Goal: Task Accomplishment & Management: Use online tool/utility

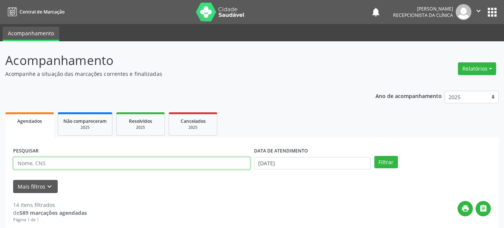
click at [145, 161] on input "text" at bounding box center [131, 163] width 237 height 13
type input "706009380420246"
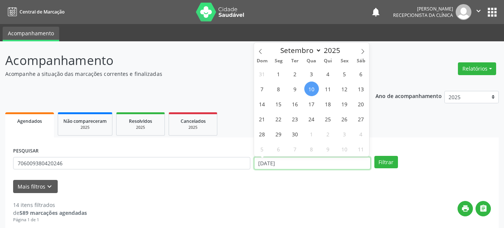
click at [280, 164] on input "[DATE]" at bounding box center [312, 163] width 117 height 13
click at [312, 73] on span "3" at bounding box center [312, 73] width 15 height 15
type input "[DATE]"
click at [313, 75] on span "3" at bounding box center [312, 73] width 15 height 15
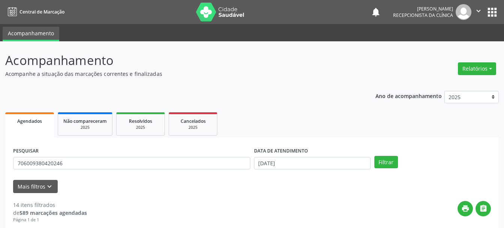
click at [313, 75] on p "Acompanhe a situação das marcações correntes e finalizadas" at bounding box center [178, 74] width 346 height 8
click at [383, 158] on button "Filtrar" at bounding box center [387, 162] width 24 height 13
click at [24, 162] on input "706009380420246" at bounding box center [131, 163] width 237 height 13
click at [25, 164] on input "706009380420246" at bounding box center [131, 163] width 237 height 13
click at [38, 161] on input "706009380420246" at bounding box center [131, 163] width 237 height 13
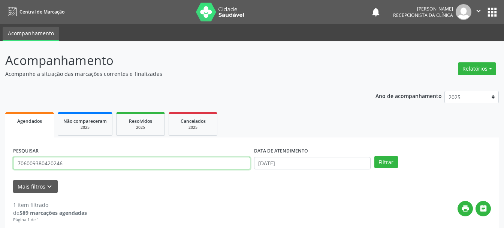
click at [51, 162] on input "706009380420246" at bounding box center [131, 163] width 237 height 13
click at [141, 123] on span "Resolvidos" at bounding box center [140, 121] width 23 height 6
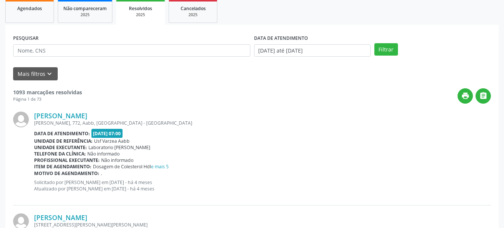
scroll to position [38, 0]
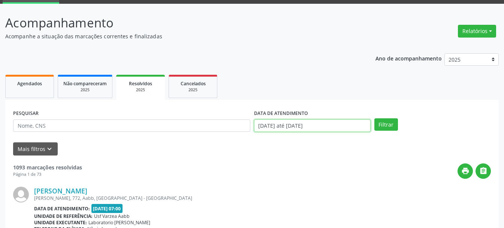
click at [306, 127] on input "[DATE] até [DATE]" at bounding box center [312, 125] width 117 height 13
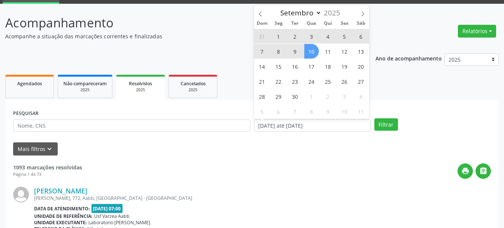
click at [313, 34] on span "3" at bounding box center [312, 36] width 15 height 15
type input "[DATE]"
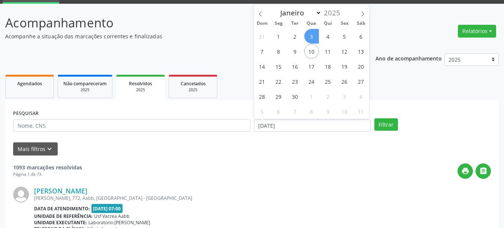
click at [313, 34] on span "3" at bounding box center [312, 36] width 15 height 15
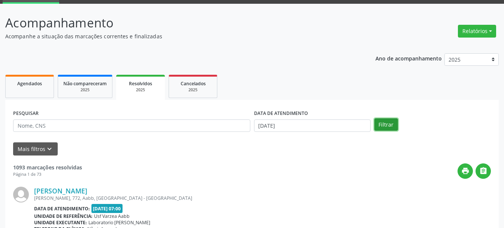
click at [384, 123] on button "Filtrar" at bounding box center [387, 124] width 24 height 13
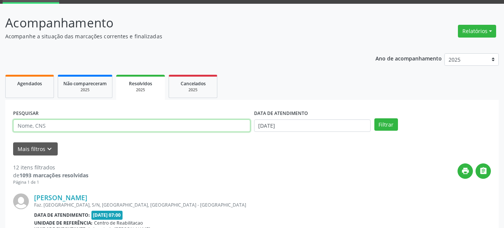
click at [141, 128] on input "text" at bounding box center [131, 125] width 237 height 13
type input "706009380420246"
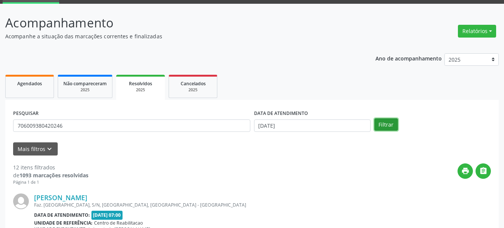
click at [381, 122] on button "Filtrar" at bounding box center [387, 124] width 24 height 13
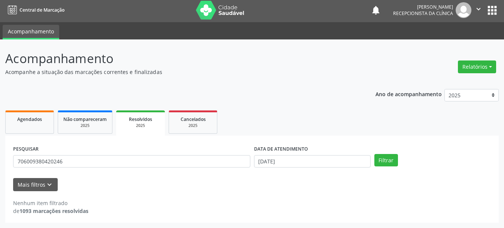
scroll to position [2, 0]
click at [35, 114] on link "Agendados" at bounding box center [29, 121] width 49 height 23
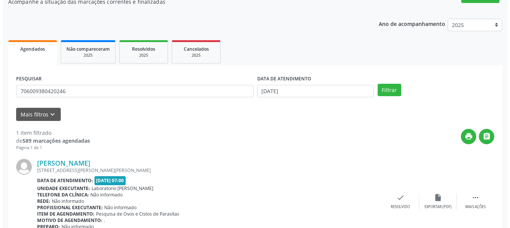
scroll to position [110, 0]
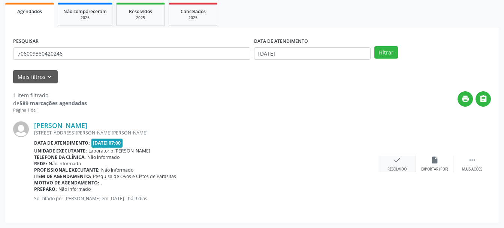
click at [400, 164] on icon "check" at bounding box center [397, 160] width 8 height 8
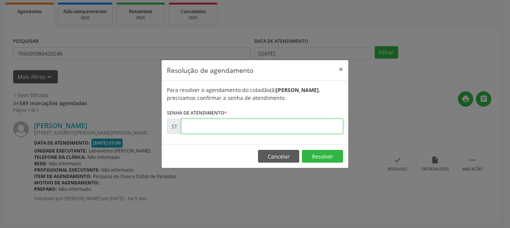
click at [238, 124] on input "text" at bounding box center [262, 126] width 162 height 15
type input "00020608"
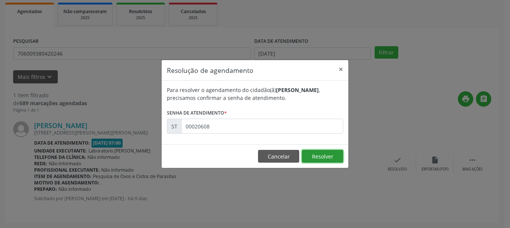
click at [327, 156] on button "Resolver" at bounding box center [322, 156] width 41 height 13
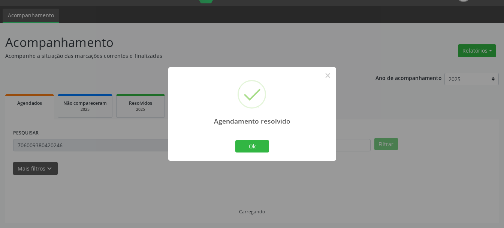
scroll to position [2, 0]
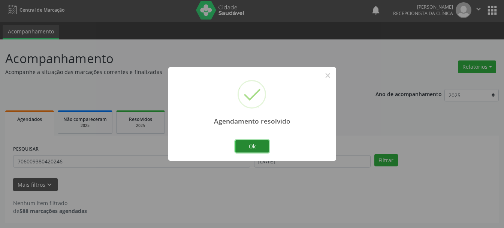
click at [268, 140] on button "Ok" at bounding box center [253, 146] width 34 height 13
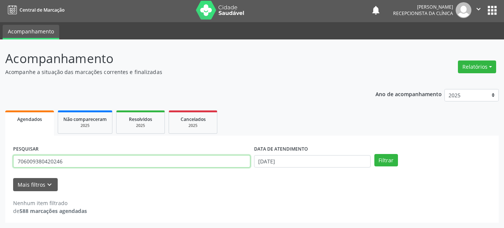
drag, startPoint x: 110, startPoint y: 160, endPoint x: 0, endPoint y: 158, distance: 110.3
click at [0, 158] on div "Acompanhamento Acompanhe a situação das marcações correntes e finalizadas Relat…" at bounding box center [252, 133] width 504 height 188
type input "898050061917275"
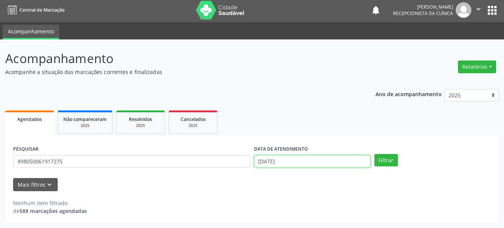
click at [260, 160] on input "[DATE]" at bounding box center [312, 161] width 117 height 13
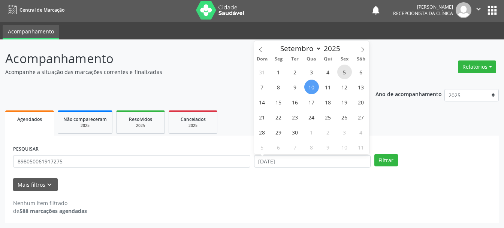
click at [346, 74] on span "5" at bounding box center [345, 72] width 15 height 15
type input "05/09/2025"
click at [346, 74] on span "5" at bounding box center [345, 72] width 15 height 15
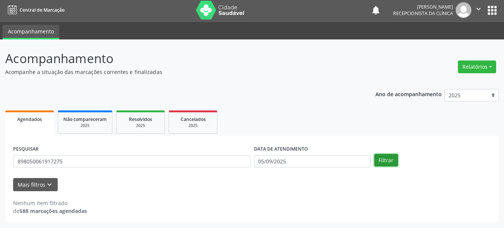
click at [384, 158] on button "Filtrar" at bounding box center [387, 160] width 24 height 13
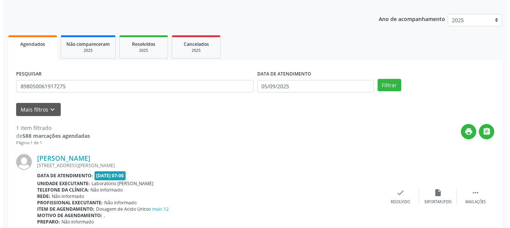
scroll to position [110, 0]
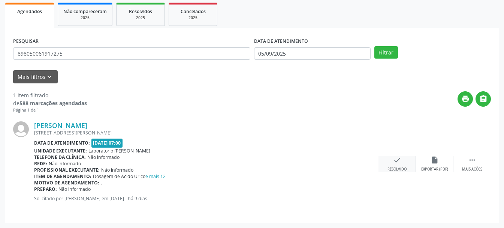
click at [396, 163] on icon "check" at bounding box center [397, 160] width 8 height 8
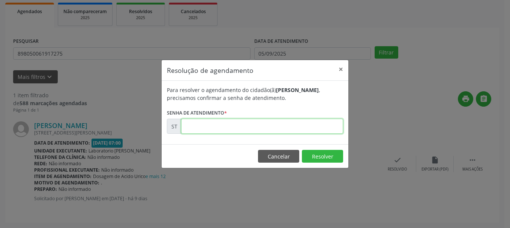
click at [222, 130] on input "text" at bounding box center [262, 126] width 162 height 15
type input "00020525"
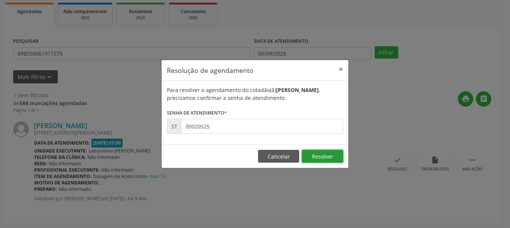
click at [321, 155] on button "Resolver" at bounding box center [322, 156] width 41 height 13
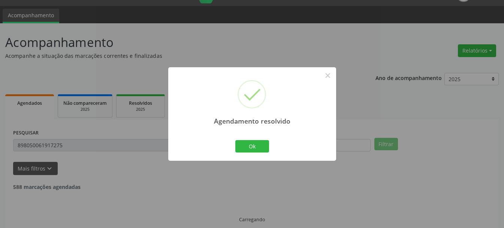
scroll to position [2, 0]
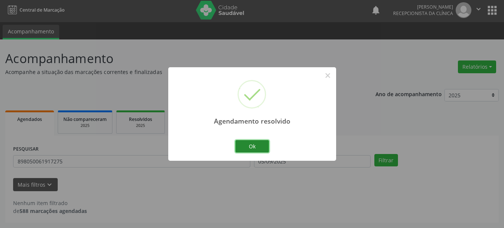
click at [260, 144] on button "Ok" at bounding box center [253, 146] width 34 height 13
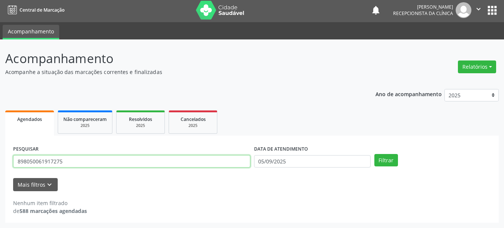
drag, startPoint x: 89, startPoint y: 163, endPoint x: 14, endPoint y: 160, distance: 75.8
click at [14, 160] on input "898050061917275" at bounding box center [131, 161] width 237 height 13
type input "898005191621575"
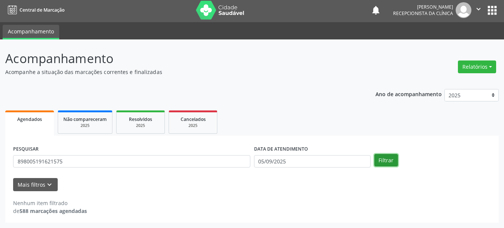
click at [386, 162] on button "Filtrar" at bounding box center [387, 160] width 24 height 13
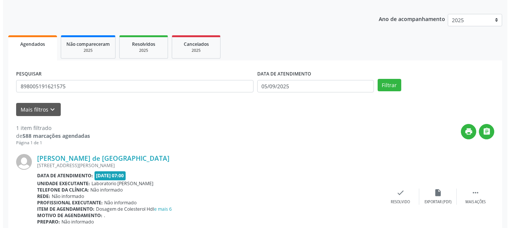
scroll to position [110, 0]
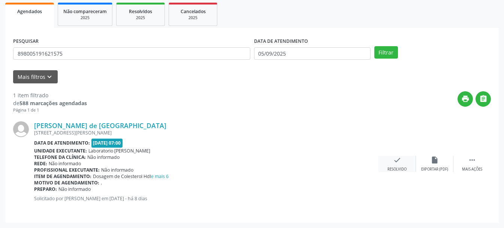
click at [402, 163] on div "check Resolvido" at bounding box center [398, 164] width 38 height 16
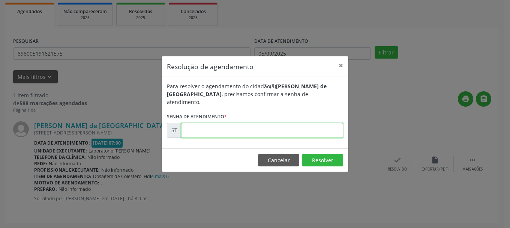
click at [254, 123] on input "text" at bounding box center [262, 130] width 162 height 15
type input "00020905"
click at [319, 156] on button "Resolver" at bounding box center [322, 160] width 41 height 13
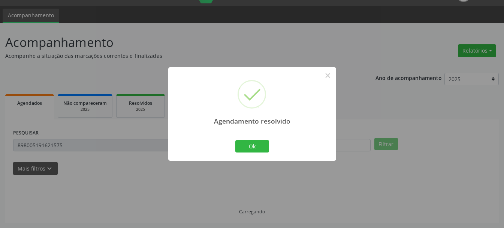
scroll to position [2, 0]
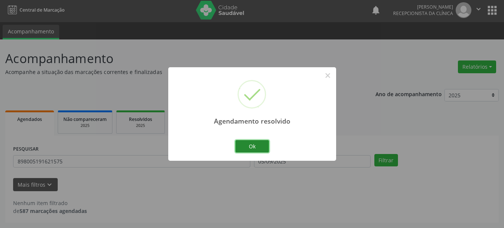
click at [266, 143] on button "Ok" at bounding box center [253, 146] width 34 height 13
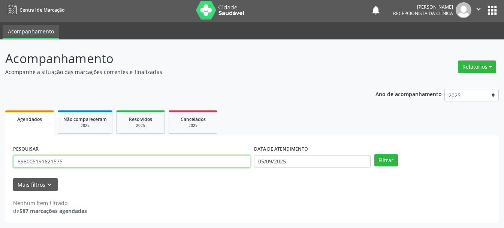
click at [204, 164] on input "898005191621575" at bounding box center [131, 161] width 237 height 13
type input "8"
type input "161240387580006"
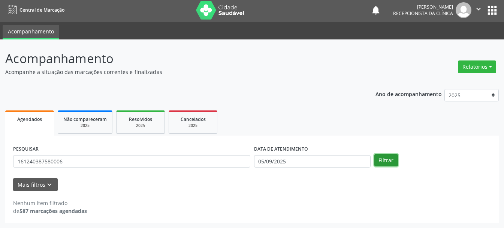
click at [384, 155] on button "Filtrar" at bounding box center [387, 160] width 24 height 13
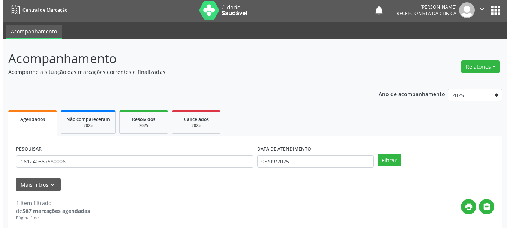
scroll to position [110, 0]
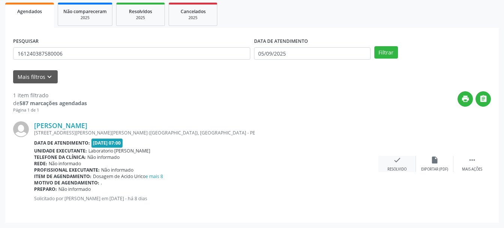
click at [401, 164] on icon "check" at bounding box center [397, 160] width 8 height 8
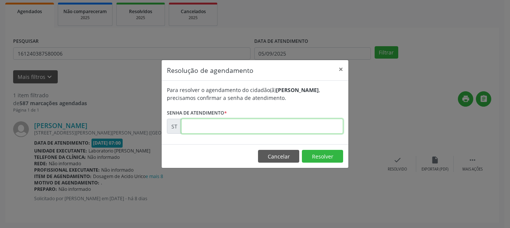
click at [315, 130] on input "text" at bounding box center [262, 126] width 162 height 15
type input "00020911"
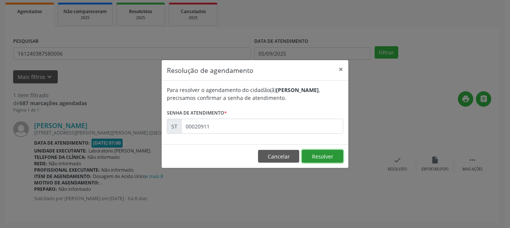
click at [335, 156] on button "Resolver" at bounding box center [322, 156] width 41 height 13
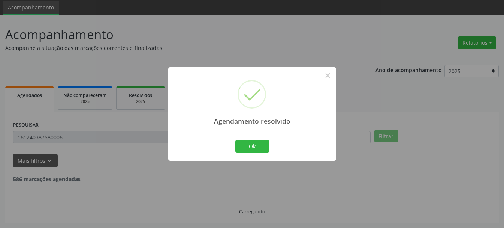
scroll to position [2, 0]
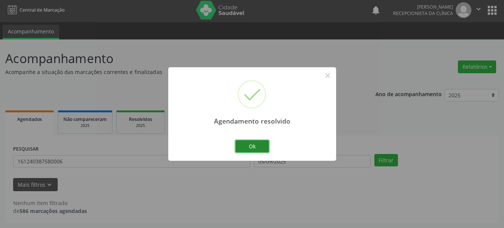
click at [240, 143] on button "Ok" at bounding box center [253, 146] width 34 height 13
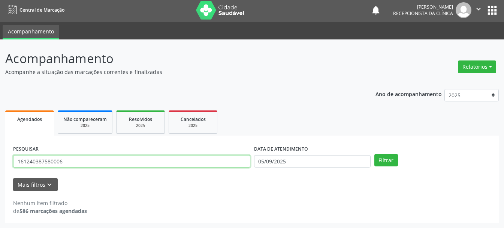
click at [210, 164] on input "161240387580006" at bounding box center [131, 161] width 237 height 13
type input "1"
type input "702008309215380"
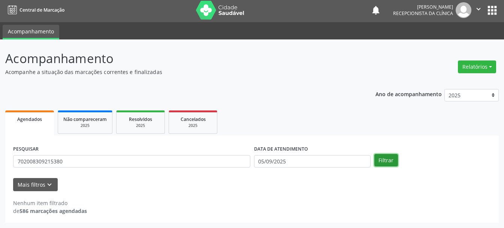
click at [391, 160] on button "Filtrar" at bounding box center [387, 160] width 24 height 13
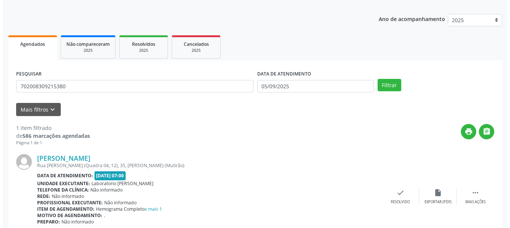
scroll to position [110, 0]
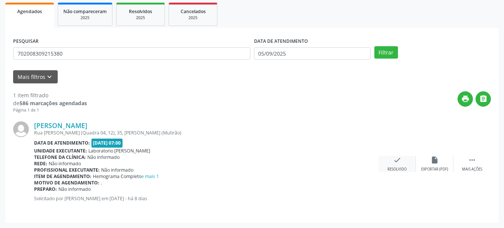
click at [398, 160] on icon "check" at bounding box center [397, 160] width 8 height 8
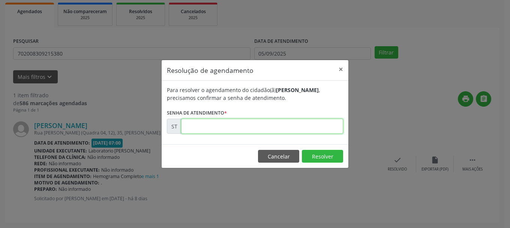
click at [255, 133] on input "text" at bounding box center [262, 126] width 162 height 15
type input "00020904"
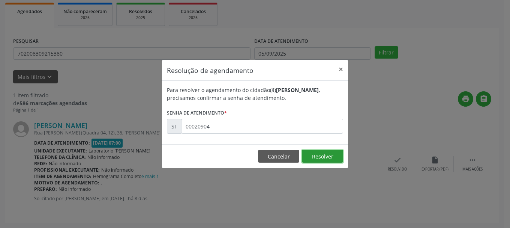
click at [314, 156] on button "Resolver" at bounding box center [322, 156] width 41 height 13
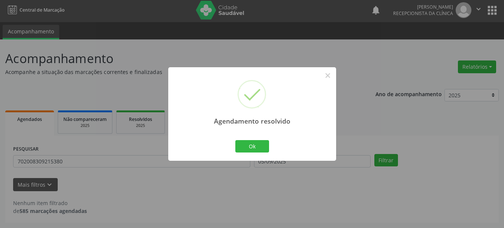
scroll to position [2, 0]
click at [249, 149] on button "Ok" at bounding box center [253, 146] width 34 height 13
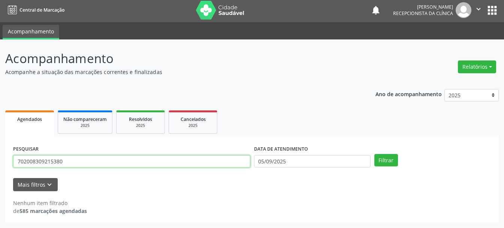
drag, startPoint x: 83, startPoint y: 161, endPoint x: 24, endPoint y: 166, distance: 59.1
click at [24, 166] on input "702008309215380" at bounding box center [131, 161] width 237 height 13
drag, startPoint x: 74, startPoint y: 161, endPoint x: 28, endPoint y: 163, distance: 45.8
click at [28, 163] on input "7002008309215380" at bounding box center [131, 161] width 237 height 13
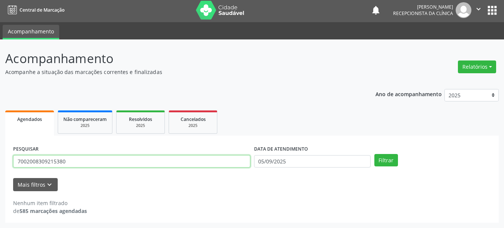
click at [28, 163] on input "7002008309215380" at bounding box center [131, 161] width 237 height 13
click at [70, 161] on input "702008309215380" at bounding box center [131, 161] width 237 height 13
type input "700206401691827"
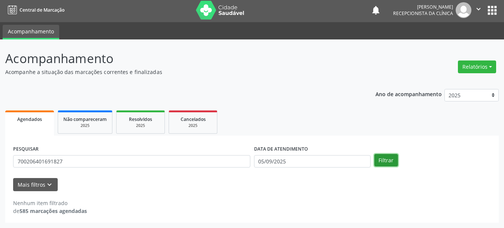
click at [381, 162] on button "Filtrar" at bounding box center [387, 160] width 24 height 13
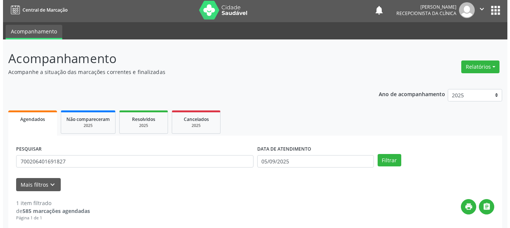
scroll to position [110, 0]
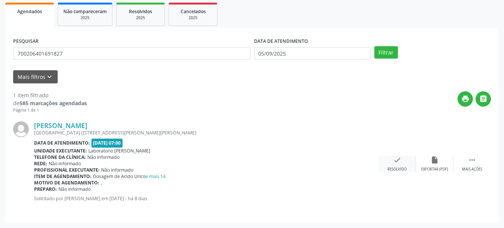
click at [391, 161] on div "check Resolvido" at bounding box center [398, 164] width 38 height 16
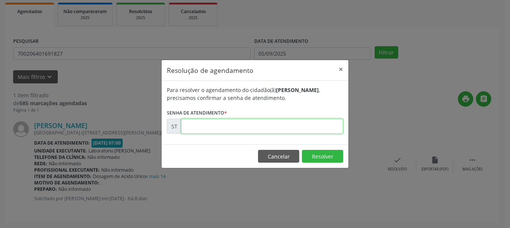
click at [256, 128] on input "text" at bounding box center [262, 126] width 162 height 15
type input "00020942"
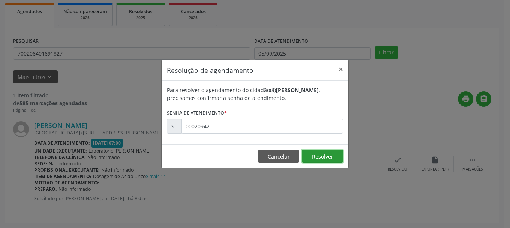
click at [324, 152] on button "Resolver" at bounding box center [322, 156] width 41 height 13
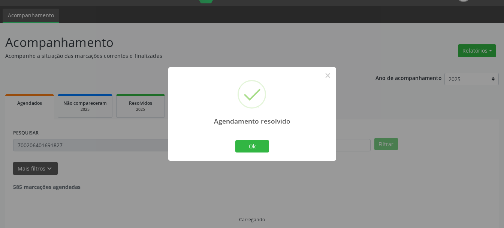
scroll to position [2, 0]
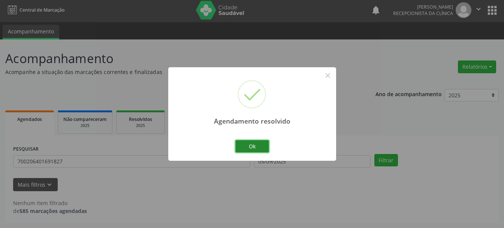
click at [259, 144] on button "Ok" at bounding box center [253, 146] width 34 height 13
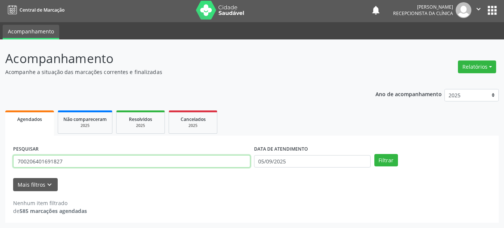
drag, startPoint x: 75, startPoint y: 164, endPoint x: 16, endPoint y: 167, distance: 59.0
click at [16, 167] on input "700206401691827" at bounding box center [131, 161] width 237 height 13
type input "705109887209540"
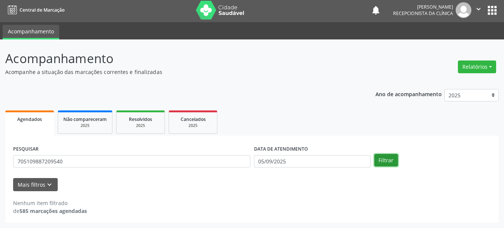
click at [383, 159] on button "Filtrar" at bounding box center [387, 160] width 24 height 13
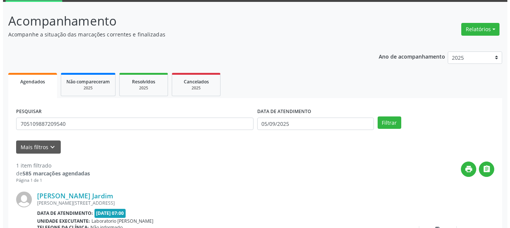
scroll to position [77, 0]
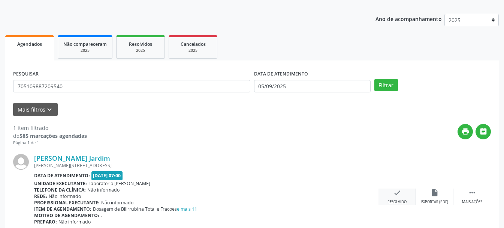
click at [401, 196] on icon "check" at bounding box center [397, 192] width 8 height 8
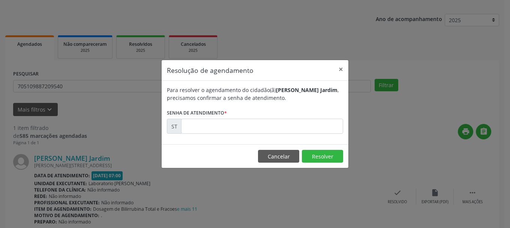
click at [198, 135] on div "Para resolver o agendamento do cidadão(ã) [PERSON_NAME] Jardim , precisamos con…" at bounding box center [255, 112] width 187 height 63
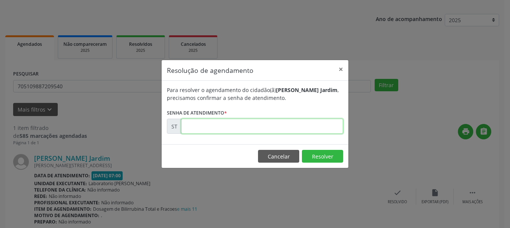
click at [207, 128] on input "text" at bounding box center [262, 126] width 162 height 15
type input "00020939"
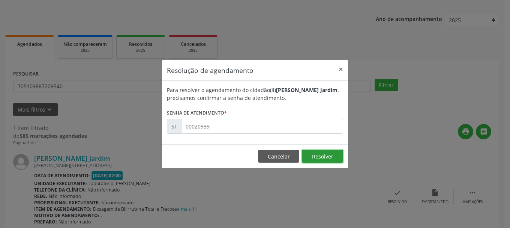
click at [330, 155] on button "Resolver" at bounding box center [322, 156] width 41 height 13
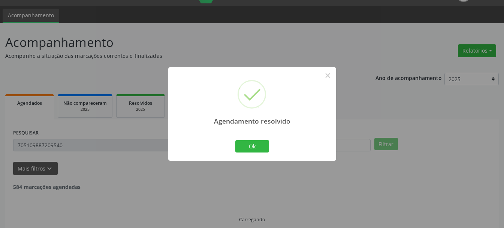
scroll to position [2, 0]
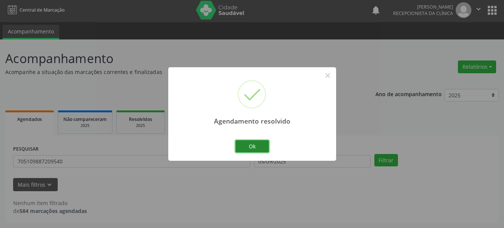
click at [267, 148] on button "Ok" at bounding box center [253, 146] width 34 height 13
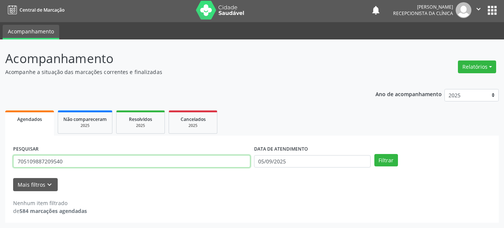
click at [88, 163] on input "705109887209540" at bounding box center [131, 161] width 237 height 13
type input "7"
type input "706806201903123"
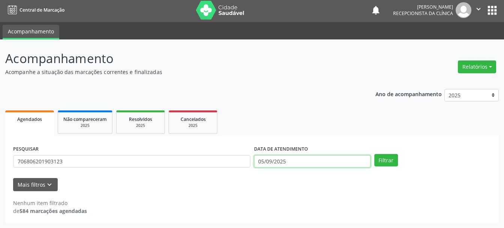
click at [327, 160] on input "05/09/2025" at bounding box center [312, 161] width 117 height 13
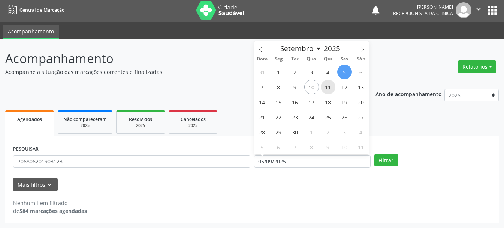
click at [323, 89] on span "11" at bounding box center [328, 87] width 15 height 15
type input "[DATE]"
click at [323, 89] on span "11" at bounding box center [328, 87] width 15 height 15
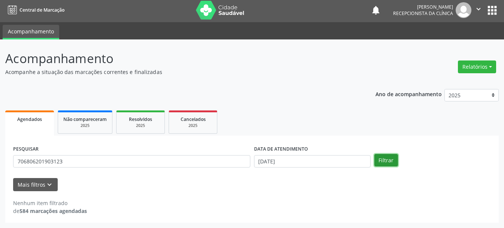
click at [384, 161] on button "Filtrar" at bounding box center [387, 160] width 24 height 13
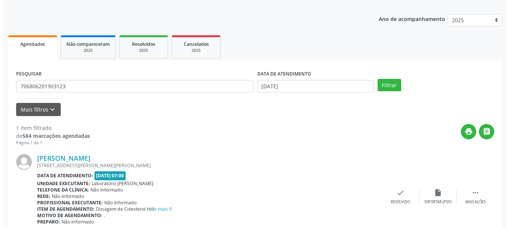
scroll to position [110, 0]
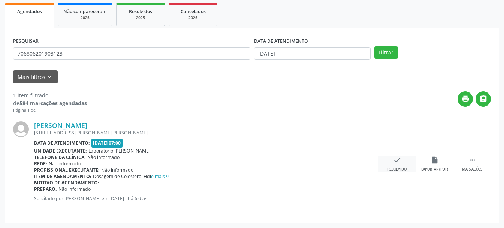
click at [397, 162] on icon "check" at bounding box center [397, 160] width 8 height 8
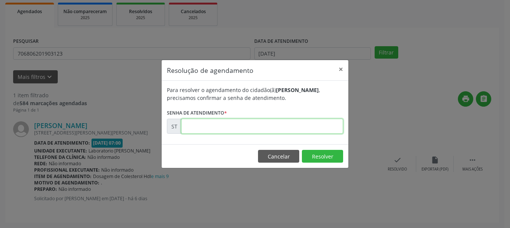
click at [264, 124] on input "text" at bounding box center [262, 126] width 162 height 15
type input "00021252"
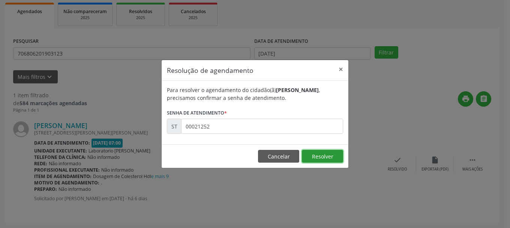
click at [336, 159] on button "Resolver" at bounding box center [322, 156] width 41 height 13
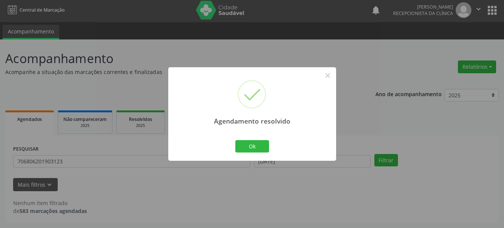
scroll to position [2, 0]
click at [268, 140] on button "Ok" at bounding box center [253, 146] width 34 height 13
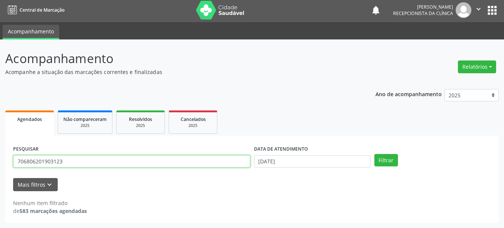
drag, startPoint x: 79, startPoint y: 162, endPoint x: 0, endPoint y: 168, distance: 79.3
click at [0, 168] on div "Acompanhamento Acompanhe a situação das marcações correntes e finalizadas Relat…" at bounding box center [252, 133] width 504 height 188
type input "9"
type input "898006332919681"
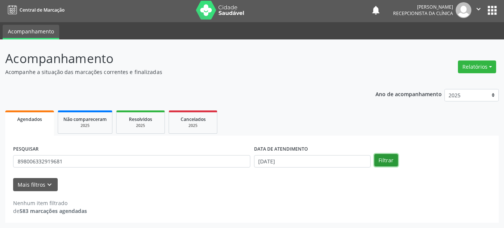
click at [388, 162] on button "Filtrar" at bounding box center [387, 160] width 24 height 13
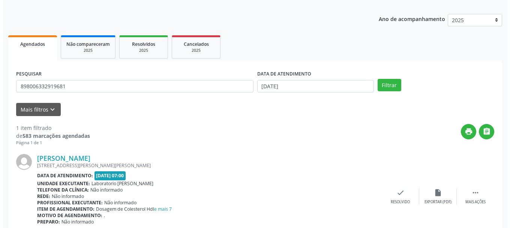
scroll to position [110, 0]
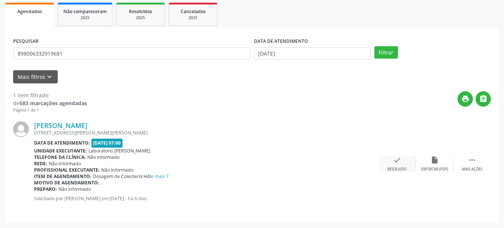
click at [404, 159] on div "check Resolvido" at bounding box center [398, 164] width 38 height 16
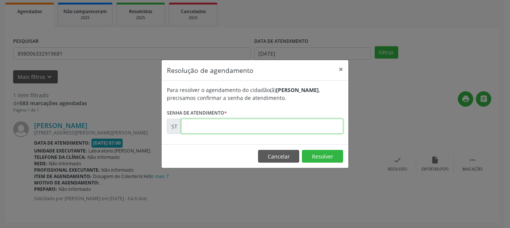
click at [278, 130] on input "text" at bounding box center [262, 126] width 162 height 15
type input "00021250"
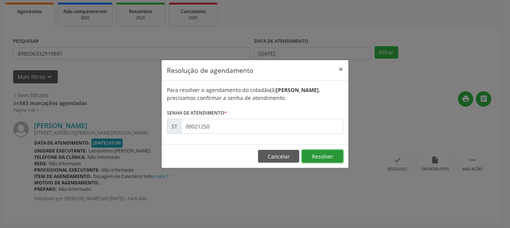
click at [329, 158] on button "Resolver" at bounding box center [322, 156] width 41 height 13
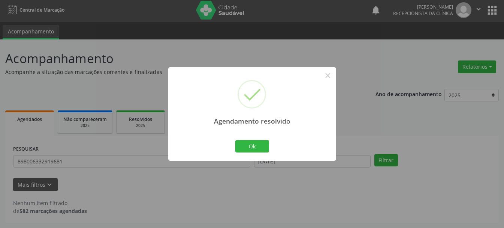
scroll to position [2, 0]
click at [246, 144] on button "Ok" at bounding box center [253, 146] width 34 height 13
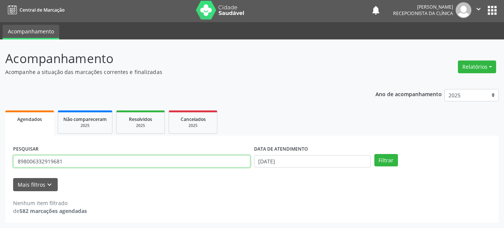
drag, startPoint x: 144, startPoint y: 163, endPoint x: 0, endPoint y: 163, distance: 144.0
click at [0, 163] on div "Acompanhamento Acompanhe a situação das marcações correntes e finalizadas Relat…" at bounding box center [252, 133] width 504 height 188
type input "898006301786604"
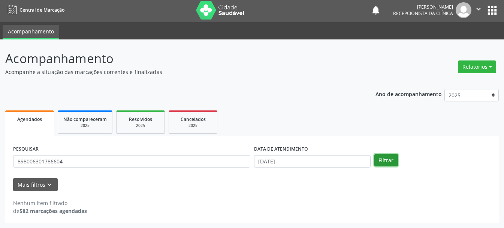
click at [387, 162] on button "Filtrar" at bounding box center [387, 160] width 24 height 13
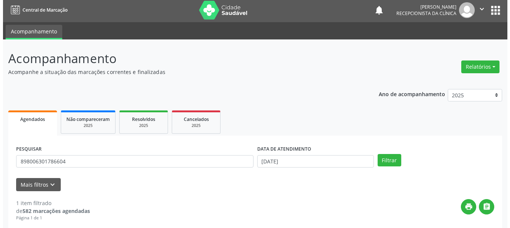
scroll to position [77, 0]
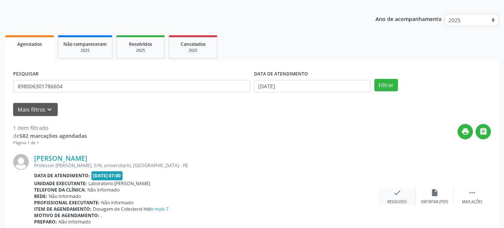
click at [396, 198] on div "check Resolvido" at bounding box center [398, 196] width 38 height 16
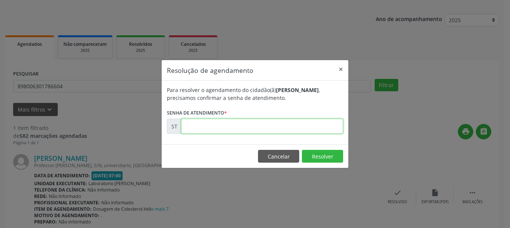
click at [243, 128] on input "text" at bounding box center [262, 126] width 162 height 15
type input "00021249"
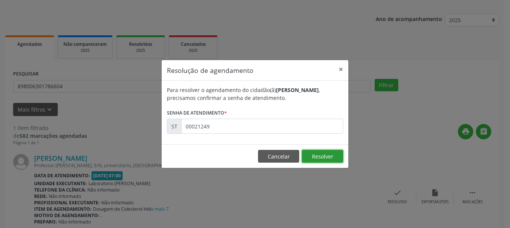
click at [327, 159] on button "Resolver" at bounding box center [322, 156] width 41 height 13
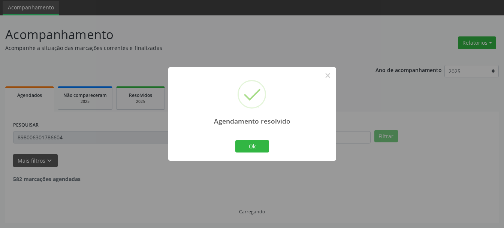
scroll to position [2, 0]
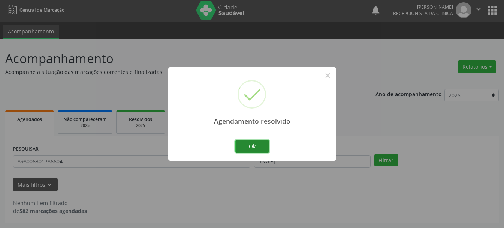
click at [247, 146] on button "Ok" at bounding box center [253, 146] width 34 height 13
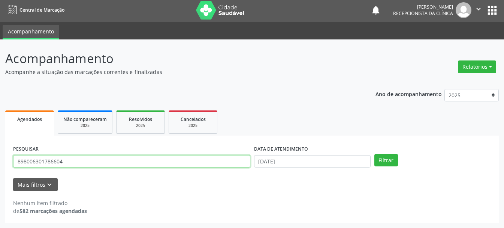
click at [130, 163] on input "898006301786604" at bounding box center [131, 161] width 237 height 13
type input "8"
type input "700500940099160"
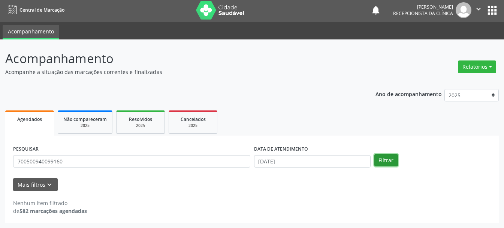
click at [386, 157] on button "Filtrar" at bounding box center [387, 160] width 24 height 13
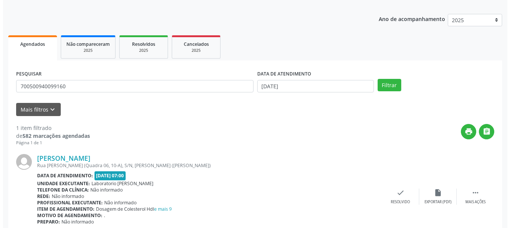
scroll to position [110, 0]
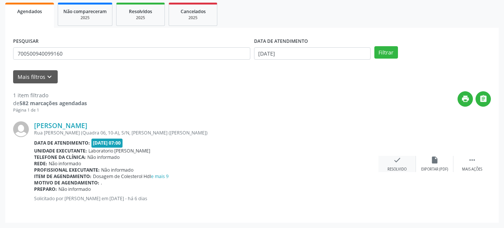
click at [399, 164] on icon "check" at bounding box center [397, 160] width 8 height 8
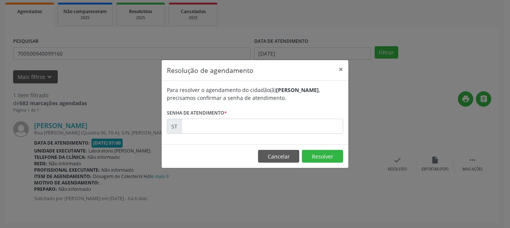
drag, startPoint x: 274, startPoint y: 134, endPoint x: 274, endPoint y: 125, distance: 9.0
click at [273, 131] on div "Para resolver o agendamento do cidadão(ã) [PERSON_NAME] Arceno Goveia , precisa…" at bounding box center [255, 112] width 187 height 63
click at [274, 125] on input "text" at bounding box center [262, 126] width 162 height 15
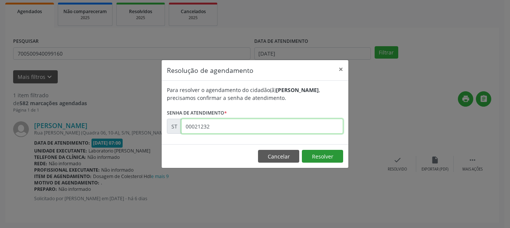
type input "00021232"
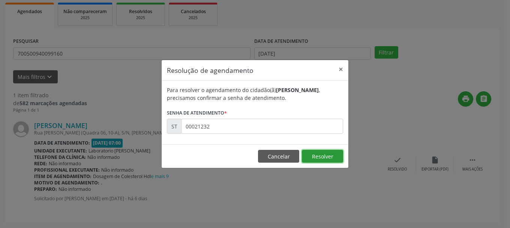
click at [320, 155] on button "Resolver" at bounding box center [322, 156] width 41 height 13
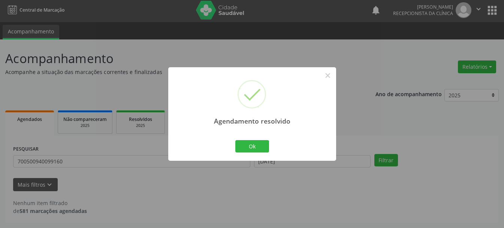
scroll to position [2, 0]
click at [249, 149] on button "Ok" at bounding box center [253, 146] width 34 height 13
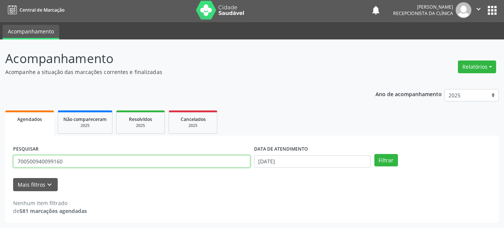
click at [65, 167] on input "700500940099160" at bounding box center [131, 161] width 237 height 13
type input "7"
type input "898003458022432"
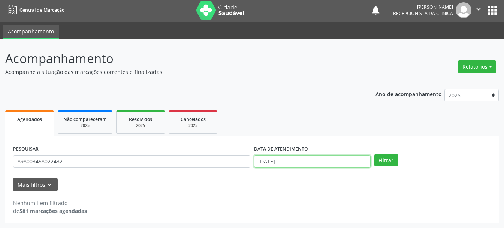
click at [287, 158] on input "[DATE]" at bounding box center [312, 161] width 117 height 13
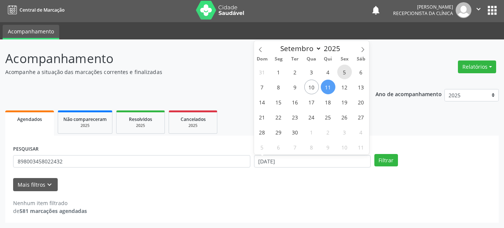
click at [341, 72] on span "5" at bounding box center [345, 72] width 15 height 15
type input "05/09/2025"
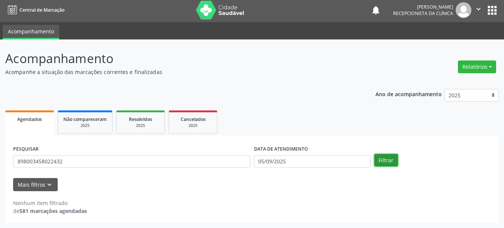
click at [378, 158] on button "Filtrar" at bounding box center [387, 160] width 24 height 13
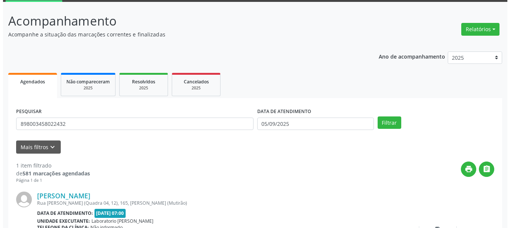
scroll to position [110, 0]
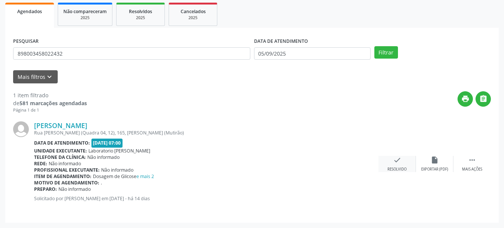
click at [399, 161] on icon "check" at bounding box center [397, 160] width 8 height 8
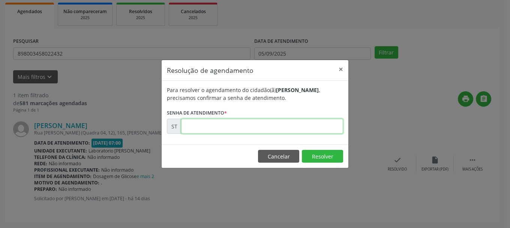
click at [284, 126] on input "text" at bounding box center [262, 126] width 162 height 15
type input "00019461"
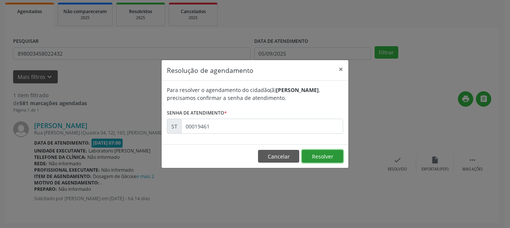
click at [334, 154] on button "Resolver" at bounding box center [322, 156] width 41 height 13
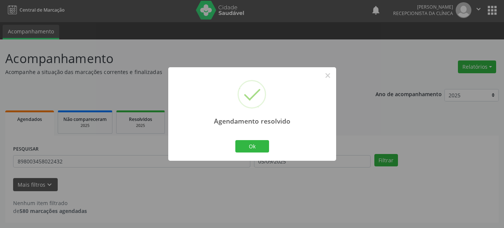
scroll to position [2, 0]
click at [251, 143] on button "Ok" at bounding box center [253, 146] width 34 height 13
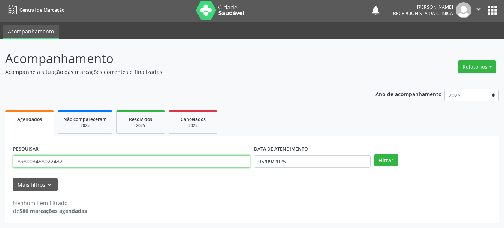
click at [146, 159] on input "898003458022432" at bounding box center [131, 161] width 237 height 13
type input "8"
type input "706907118125534"
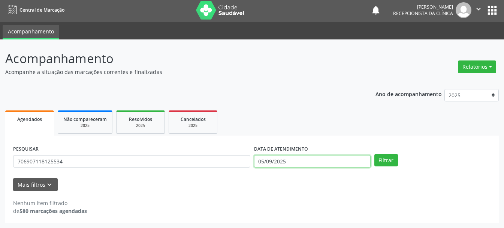
click at [273, 158] on input "05/09/2025" at bounding box center [312, 161] width 117 height 13
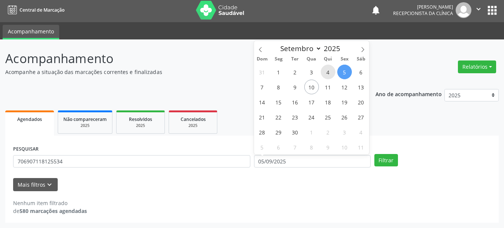
click at [324, 75] on span "4" at bounding box center [328, 72] width 15 height 15
type input "04/09/2025"
click at [330, 69] on span "4" at bounding box center [328, 72] width 15 height 15
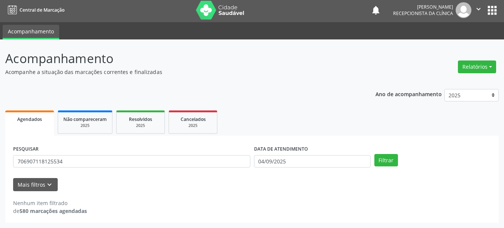
click at [330, 69] on p "Acompanhe a situação das marcações correntes e finalizadas" at bounding box center [178, 72] width 346 height 8
click at [382, 154] on button "Filtrar" at bounding box center [387, 160] width 24 height 13
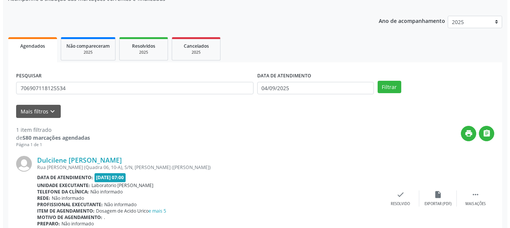
scroll to position [110, 0]
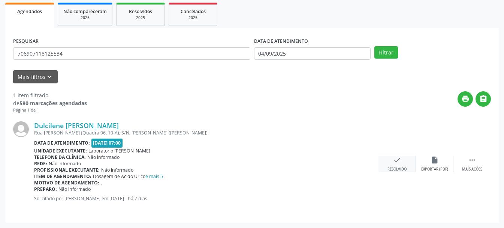
click at [398, 164] on div "check Resolvido" at bounding box center [398, 164] width 38 height 16
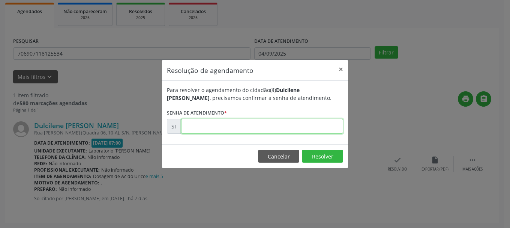
click at [218, 130] on input "text" at bounding box center [262, 126] width 162 height 15
type input "00021172"
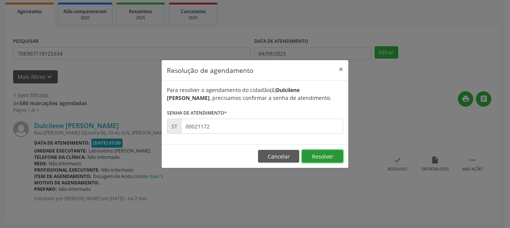
click at [325, 155] on button "Resolver" at bounding box center [322, 156] width 41 height 13
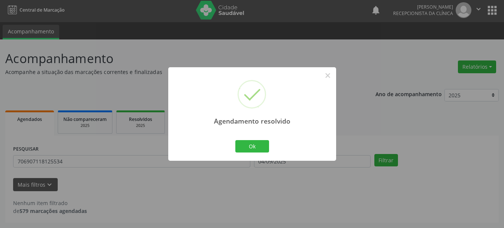
scroll to position [2, 0]
click at [243, 146] on button "Ok" at bounding box center [253, 146] width 34 height 13
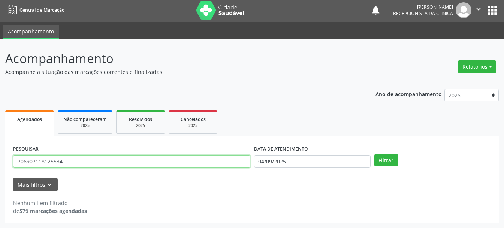
click at [86, 166] on input "706907118125534" at bounding box center [131, 161] width 237 height 13
type input "7"
type input "898005831727515"
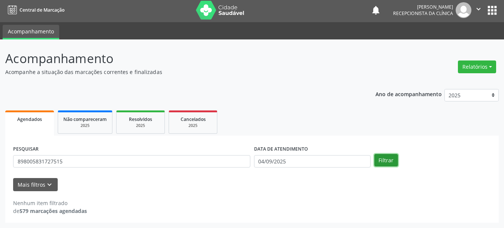
click at [385, 164] on button "Filtrar" at bounding box center [387, 160] width 24 height 13
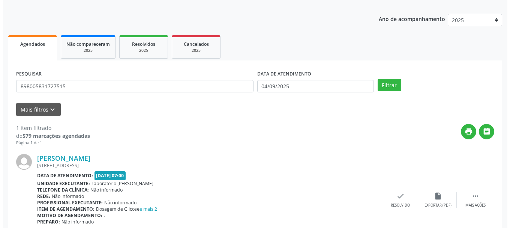
scroll to position [116, 0]
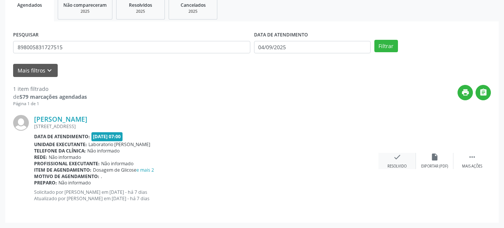
click at [404, 158] on div "check Resolvido" at bounding box center [398, 161] width 38 height 16
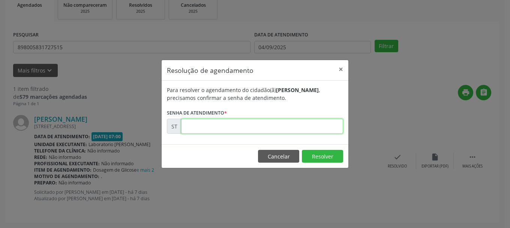
click at [273, 125] on input "text" at bounding box center [262, 126] width 162 height 15
type input "00021042"
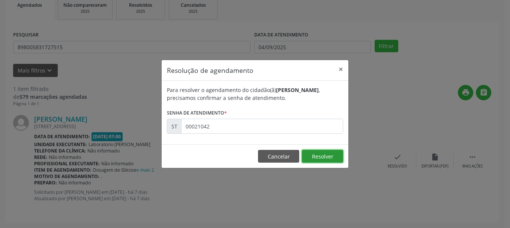
click at [332, 156] on button "Resolver" at bounding box center [322, 156] width 41 height 13
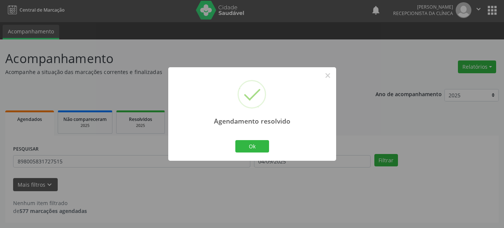
scroll to position [2, 0]
click at [260, 144] on button "Ok" at bounding box center [253, 146] width 34 height 13
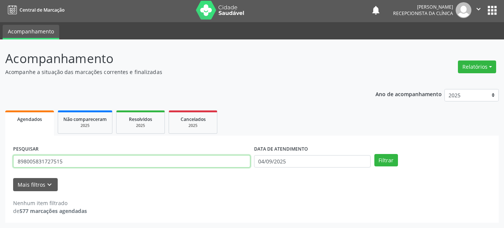
click at [162, 163] on input "898005831727515" at bounding box center [131, 161] width 237 height 13
type input "8"
type input "203188621010018"
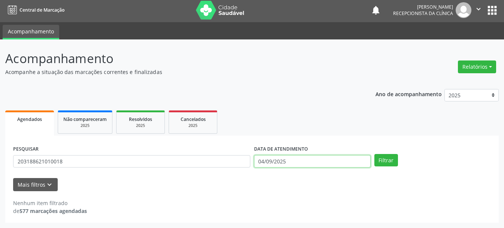
click at [283, 158] on input "04/09/2025" at bounding box center [312, 161] width 117 height 13
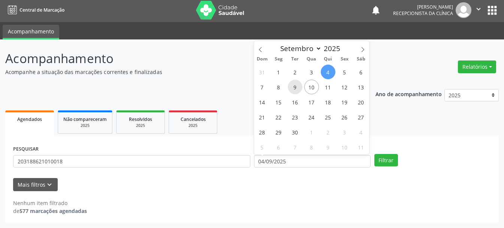
click at [293, 88] on span "9" at bounding box center [295, 87] width 15 height 15
type input "09/09/2025"
click at [293, 88] on span "9" at bounding box center [295, 87] width 15 height 15
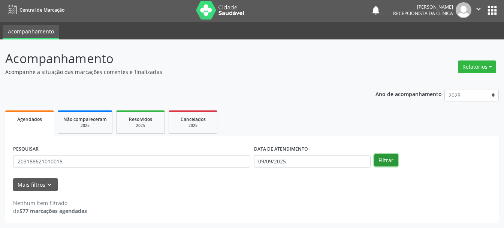
click at [388, 161] on button "Filtrar" at bounding box center [387, 160] width 24 height 13
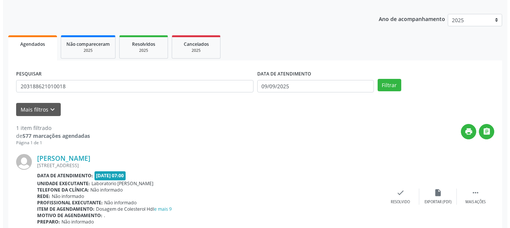
scroll to position [110, 0]
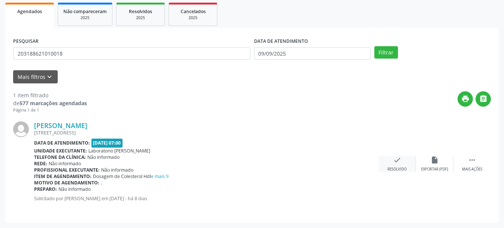
click at [397, 163] on icon "check" at bounding box center [397, 160] width 8 height 8
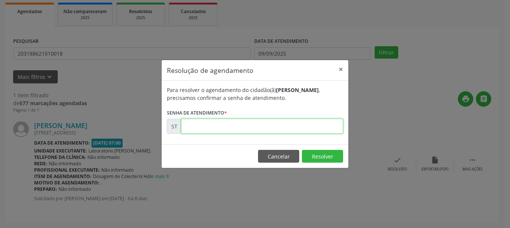
click at [291, 133] on input "text" at bounding box center [262, 126] width 162 height 15
type input "00020716"
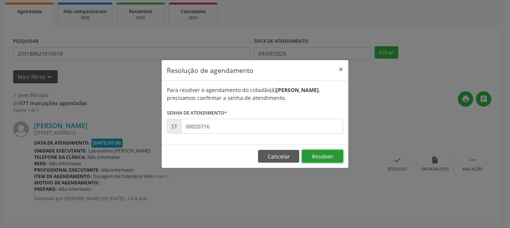
click at [340, 152] on button "Resolver" at bounding box center [322, 156] width 41 height 13
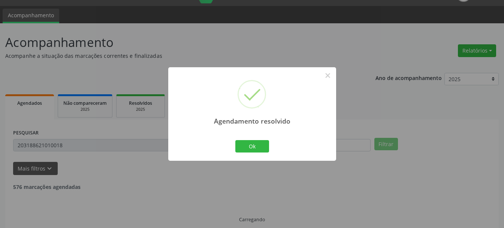
scroll to position [2, 0]
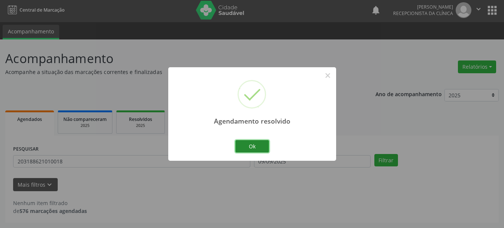
click at [251, 141] on button "Ok" at bounding box center [253, 146] width 34 height 13
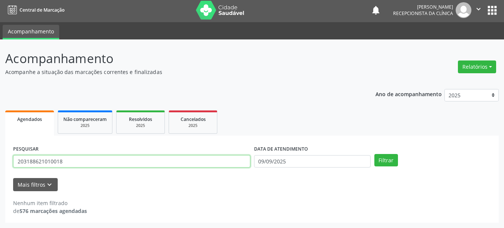
click at [162, 156] on input "203188621010018" at bounding box center [131, 161] width 237 height 13
type input "2"
type input "702000853803189"
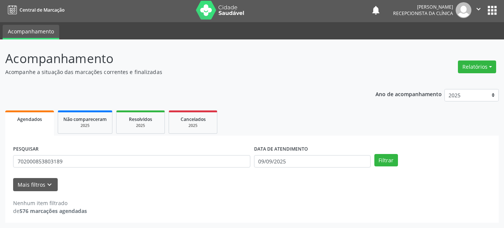
click at [400, 154] on div "Filtrar" at bounding box center [433, 160] width 120 height 13
click at [389, 160] on button "Filtrar" at bounding box center [387, 160] width 24 height 13
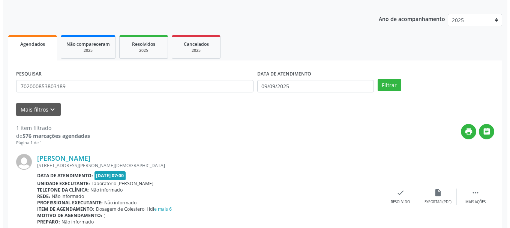
scroll to position [110, 0]
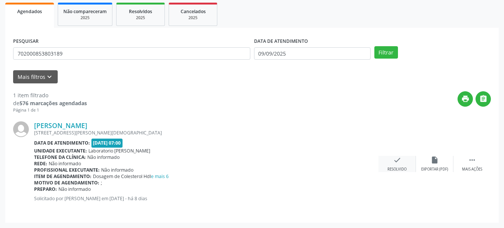
click at [399, 165] on div "check Resolvido" at bounding box center [398, 164] width 38 height 16
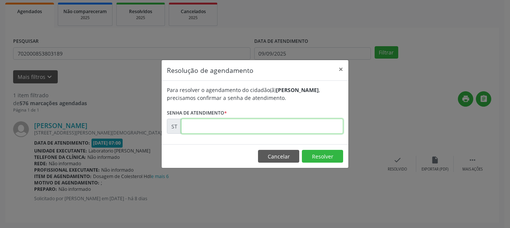
click at [294, 134] on input "text" at bounding box center [262, 126] width 162 height 15
type input "00020771"
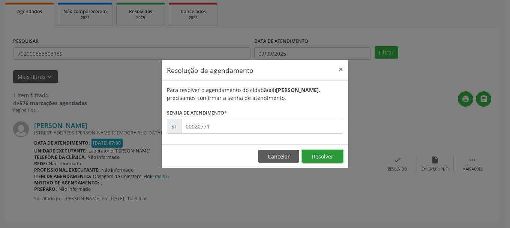
click at [311, 155] on button "Resolver" at bounding box center [322, 156] width 41 height 13
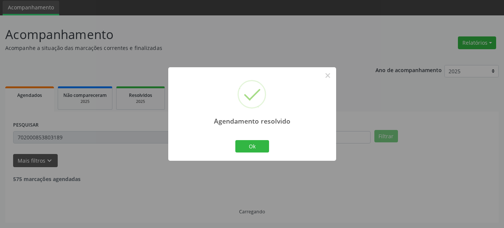
scroll to position [2, 0]
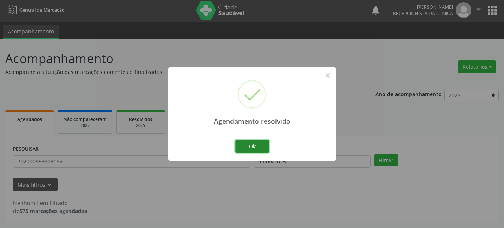
click at [255, 146] on button "Ok" at bounding box center [253, 146] width 34 height 13
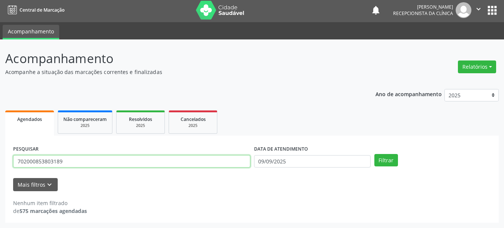
click at [221, 165] on input "702000853803189" at bounding box center [131, 161] width 237 height 13
type input "7"
type input "702306149181314"
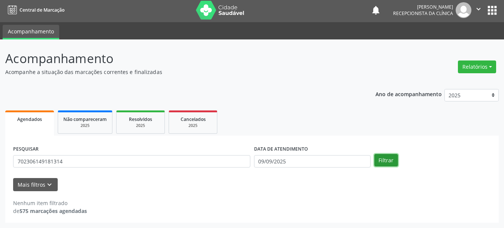
click at [379, 157] on button "Filtrar" at bounding box center [387, 160] width 24 height 13
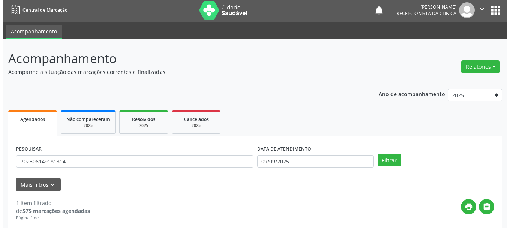
scroll to position [77, 0]
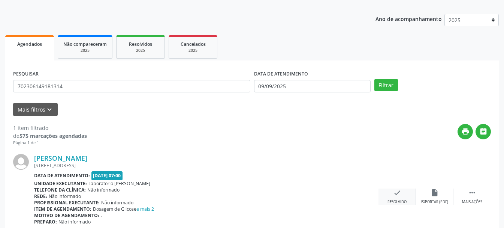
click at [398, 189] on icon "check" at bounding box center [397, 192] width 8 height 8
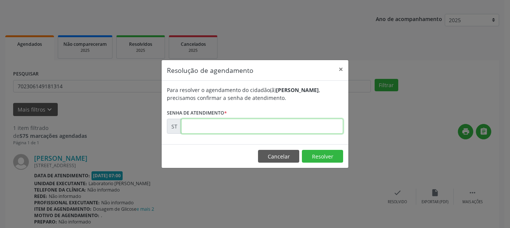
click at [274, 131] on input "text" at bounding box center [262, 126] width 162 height 15
type input "00020745"
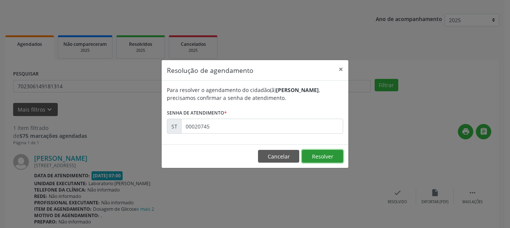
click at [335, 153] on button "Resolver" at bounding box center [322, 156] width 41 height 13
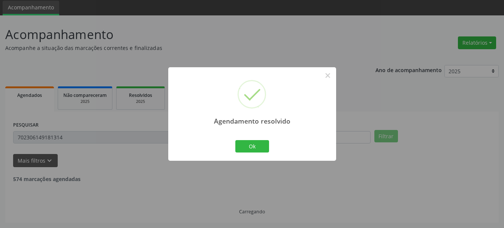
scroll to position [2, 0]
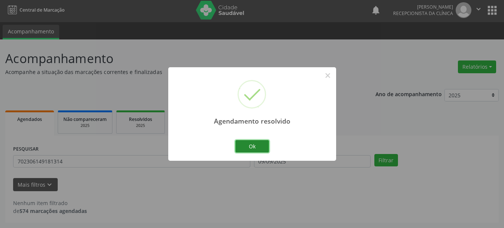
click at [263, 147] on button "Ok" at bounding box center [253, 146] width 34 height 13
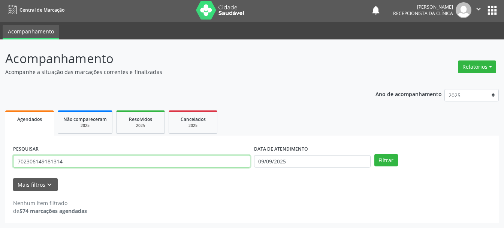
click at [234, 157] on input "702306149181314" at bounding box center [131, 161] width 237 height 13
type input "7"
type input "700501947850555"
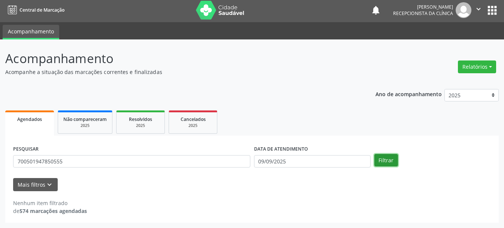
click at [391, 159] on button "Filtrar" at bounding box center [387, 160] width 24 height 13
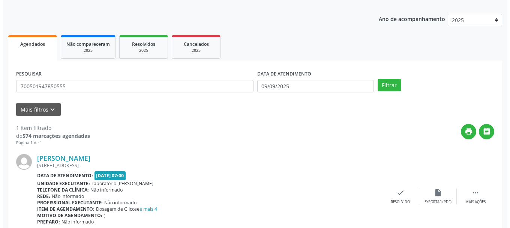
scroll to position [110, 0]
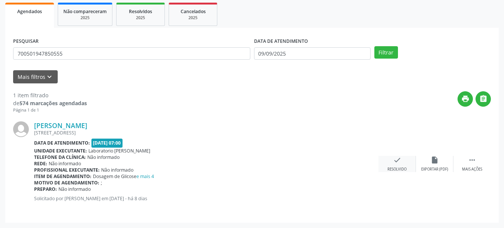
click at [401, 159] on icon "check" at bounding box center [397, 160] width 8 height 8
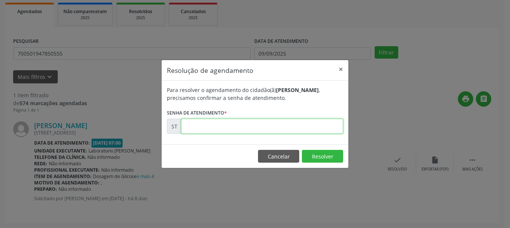
click at [248, 122] on input "text" at bounding box center [262, 126] width 162 height 15
type input "00020721"
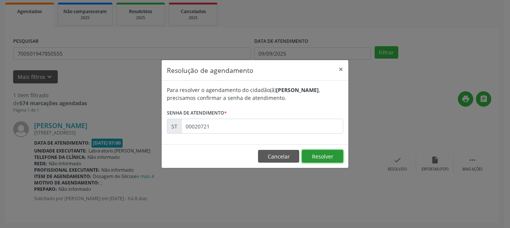
click at [330, 158] on button "Resolver" at bounding box center [322, 156] width 41 height 13
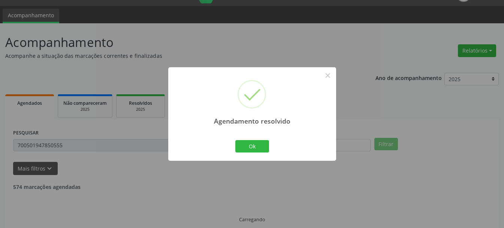
scroll to position [2, 0]
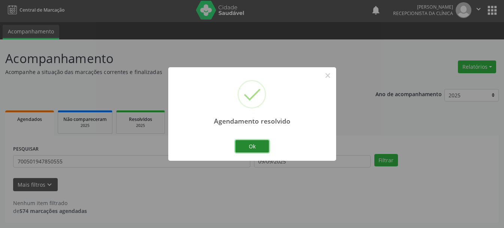
click at [246, 146] on button "Ok" at bounding box center [253, 146] width 34 height 13
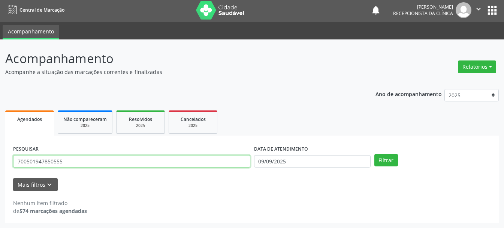
click at [209, 160] on input "700501947850555" at bounding box center [131, 161] width 237 height 13
type input "7"
type input "203188448200000"
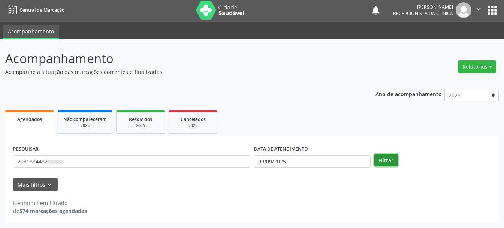
click at [390, 161] on button "Filtrar" at bounding box center [387, 160] width 24 height 13
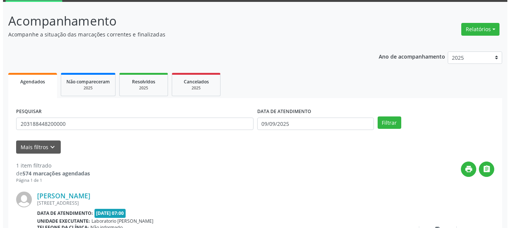
scroll to position [77, 0]
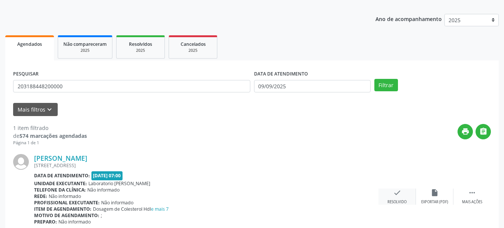
click at [399, 198] on div "check Resolvido" at bounding box center [398, 196] width 38 height 16
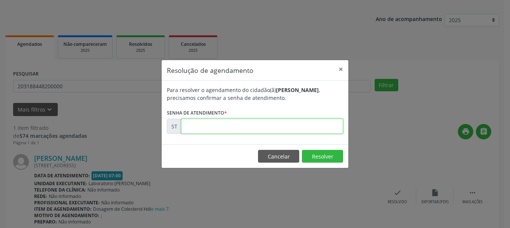
click at [304, 130] on input "text" at bounding box center [262, 126] width 162 height 15
type input "00020730"
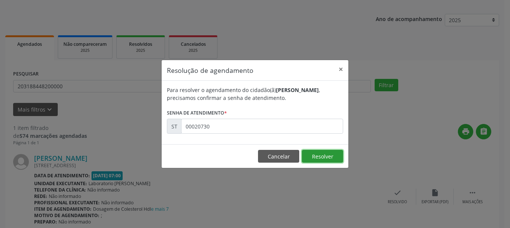
click at [315, 151] on button "Resolver" at bounding box center [322, 156] width 41 height 13
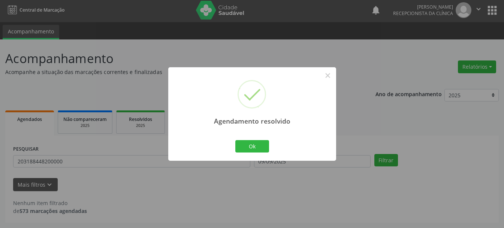
scroll to position [2, 0]
click at [260, 149] on button "Ok" at bounding box center [253, 146] width 34 height 13
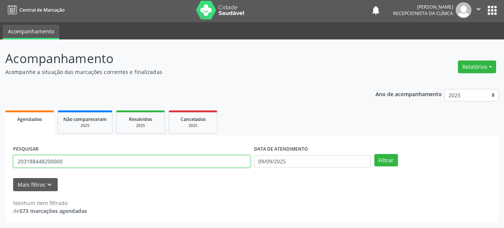
click at [214, 162] on input "203188448200000" at bounding box center [131, 161] width 237 height 13
type input "2"
type input "700709980181476"
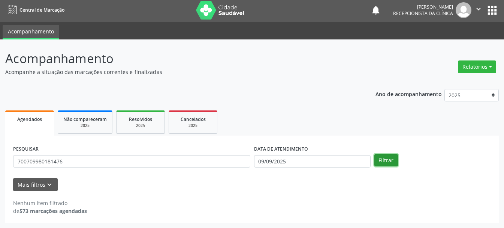
click at [380, 161] on button "Filtrar" at bounding box center [387, 160] width 24 height 13
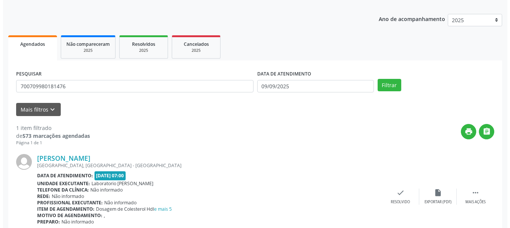
scroll to position [110, 0]
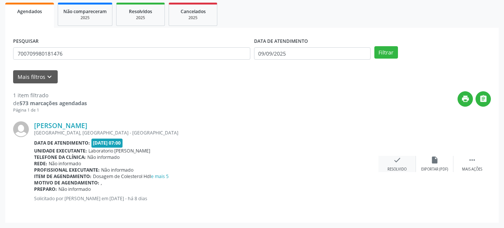
click at [401, 161] on icon "check" at bounding box center [397, 160] width 8 height 8
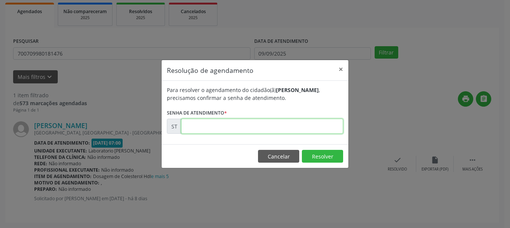
click at [239, 129] on input "text" at bounding box center [262, 126] width 162 height 15
type input "00020738"
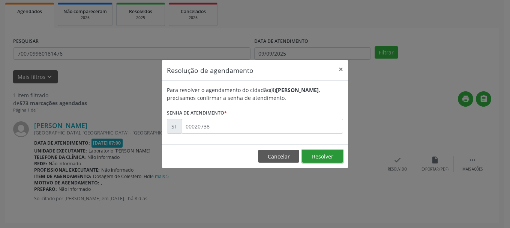
click at [326, 157] on button "Resolver" at bounding box center [322, 156] width 41 height 13
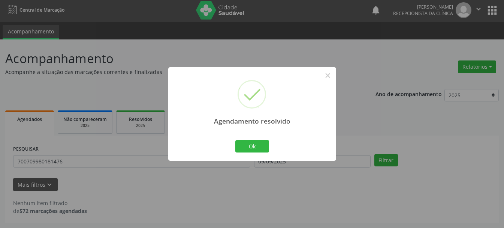
scroll to position [2, 0]
click at [257, 142] on button "Ok" at bounding box center [253, 146] width 34 height 13
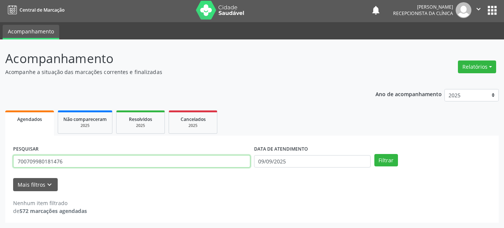
click at [118, 161] on input "700709980181476" at bounding box center [131, 161] width 237 height 13
drag, startPoint x: 118, startPoint y: 161, endPoint x: 14, endPoint y: 159, distance: 103.9
click at [14, 159] on input "700709980181476" at bounding box center [131, 161] width 237 height 13
type input "898001462516604"
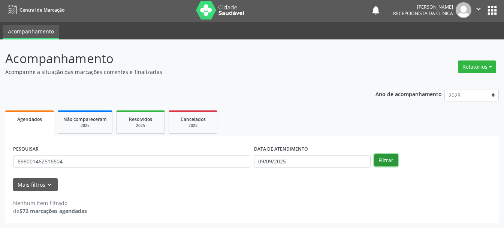
click at [380, 159] on button "Filtrar" at bounding box center [387, 160] width 24 height 13
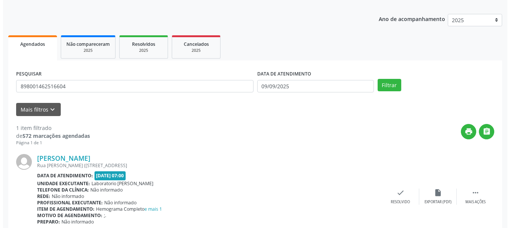
scroll to position [110, 0]
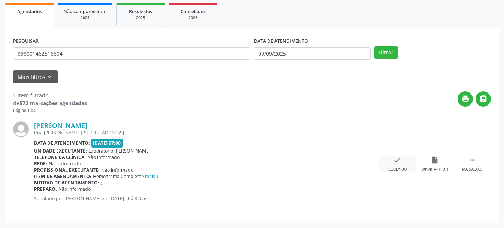
click at [396, 161] on icon "check" at bounding box center [397, 160] width 8 height 8
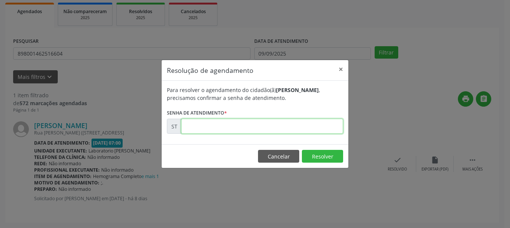
click at [239, 128] on input "text" at bounding box center [262, 126] width 162 height 15
type input "00020750"
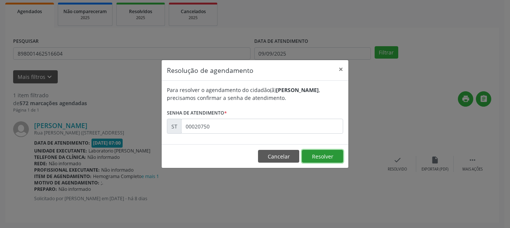
click at [324, 151] on button "Resolver" at bounding box center [322, 156] width 41 height 13
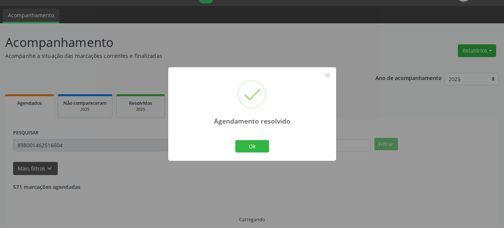
scroll to position [26, 0]
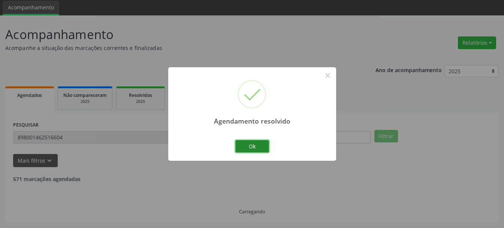
click at [263, 142] on button "Ok" at bounding box center [253, 146] width 34 height 13
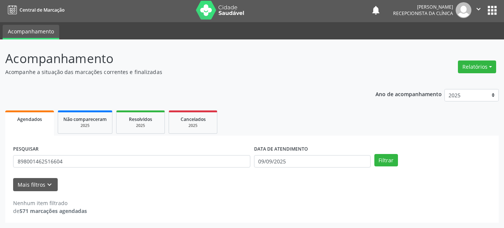
scroll to position [2, 0]
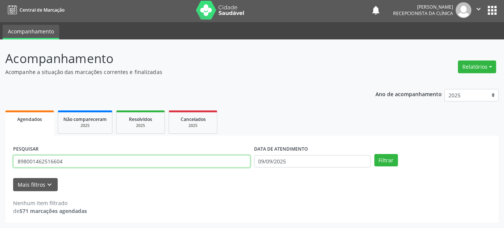
click at [144, 165] on input "898001462516604" at bounding box center [131, 161] width 237 height 13
type input "8"
type input "700908977624599"
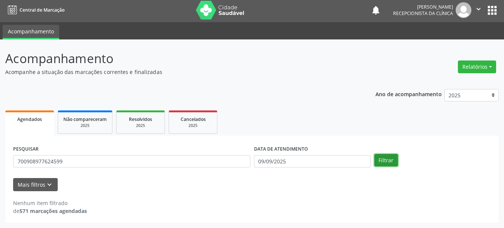
click at [383, 159] on button "Filtrar" at bounding box center [387, 160] width 24 height 13
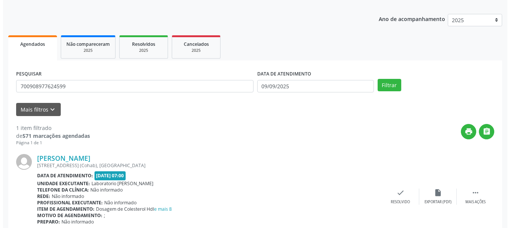
scroll to position [110, 0]
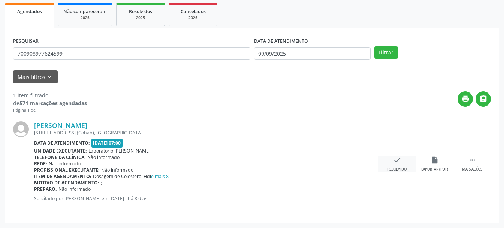
click at [404, 170] on div "Resolvido" at bounding box center [397, 169] width 19 height 5
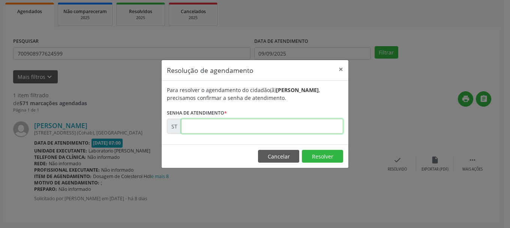
click at [269, 129] on input "text" at bounding box center [262, 126] width 162 height 15
type input "00020727"
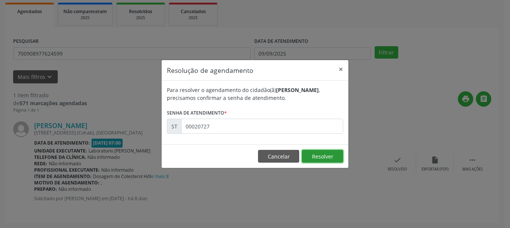
click at [327, 153] on button "Resolver" at bounding box center [322, 156] width 41 height 13
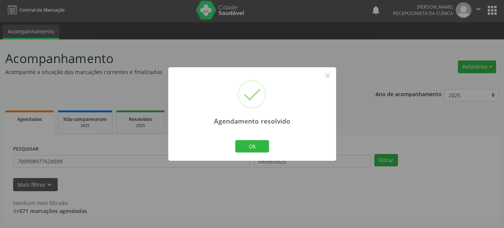
scroll to position [2, 0]
click at [252, 147] on button "Ok" at bounding box center [253, 146] width 34 height 13
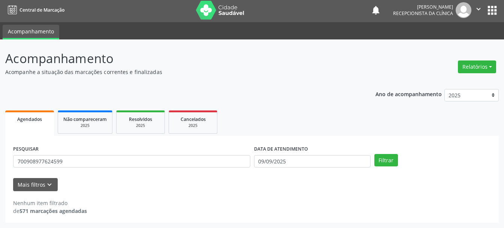
drag, startPoint x: 154, startPoint y: 153, endPoint x: 140, endPoint y: 162, distance: 17.1
click at [153, 153] on div "PESQUISAR 700908977624599" at bounding box center [131, 157] width 241 height 29
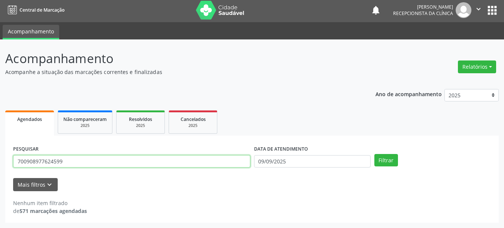
click at [138, 164] on input "700908977624599" at bounding box center [131, 161] width 237 height 13
type input "7"
type input "165350661940002"
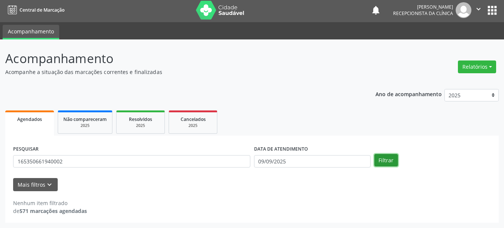
click at [390, 158] on button "Filtrar" at bounding box center [387, 160] width 24 height 13
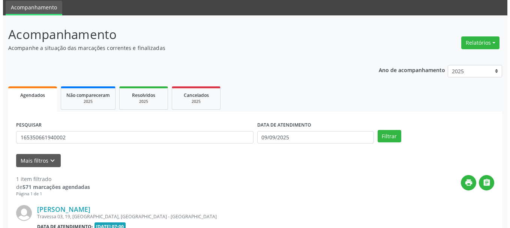
scroll to position [63, 0]
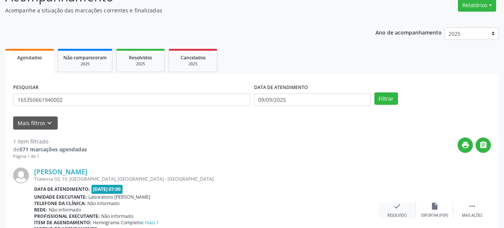
click at [404, 207] on div "check Resolvido" at bounding box center [398, 210] width 38 height 16
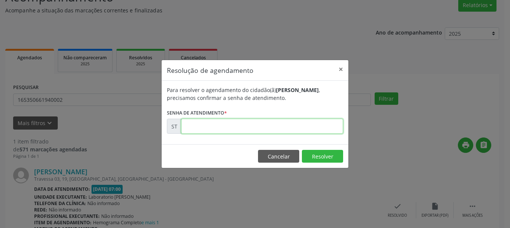
click at [269, 129] on input "text" at bounding box center [262, 126] width 162 height 15
type input "00020739"
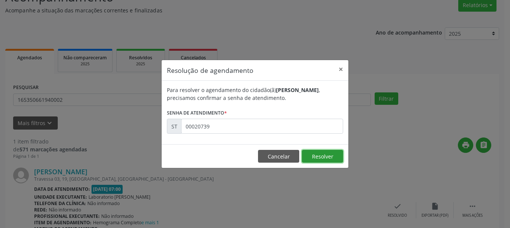
click at [324, 152] on button "Resolver" at bounding box center [322, 156] width 41 height 13
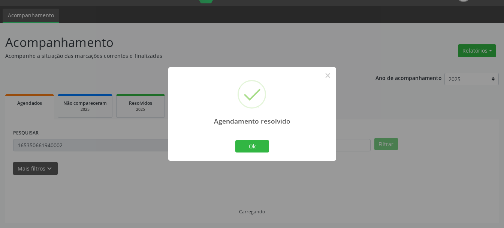
scroll to position [2, 0]
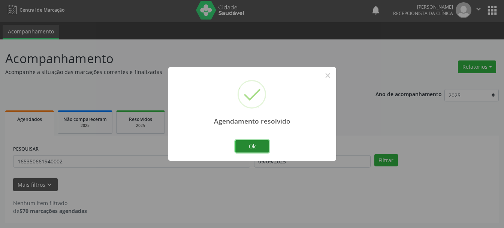
click at [255, 150] on button "Ok" at bounding box center [253, 146] width 34 height 13
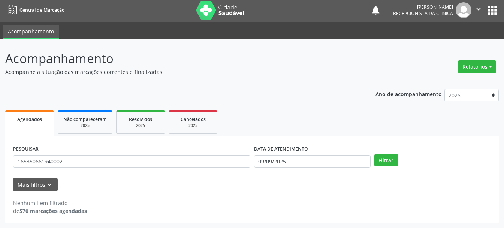
click at [136, 168] on div "PESQUISAR 165350661940002" at bounding box center [131, 157] width 241 height 29
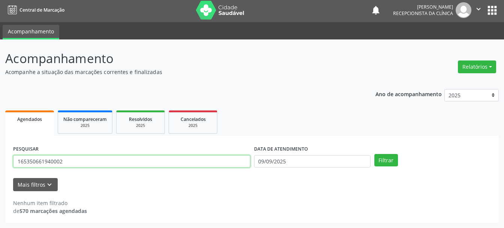
drag, startPoint x: 144, startPoint y: 164, endPoint x: 153, endPoint y: 156, distance: 12.2
click at [148, 162] on input "165350661940002" at bounding box center [131, 161] width 237 height 13
drag, startPoint x: 151, startPoint y: 161, endPoint x: 0, endPoint y: 157, distance: 150.8
click at [0, 157] on div "Acompanhamento Acompanhe a situação das marcações correntes e finalizadas Relat…" at bounding box center [252, 133] width 504 height 188
type input "[CREDIT_CARD_NUMBER]"
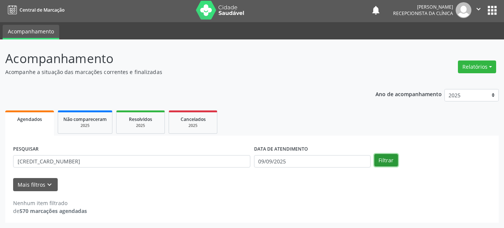
click at [381, 156] on button "Filtrar" at bounding box center [387, 160] width 24 height 13
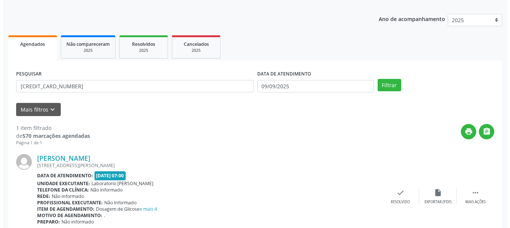
scroll to position [110, 0]
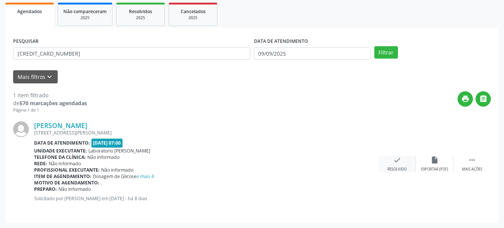
click at [396, 161] on icon "check" at bounding box center [397, 160] width 8 height 8
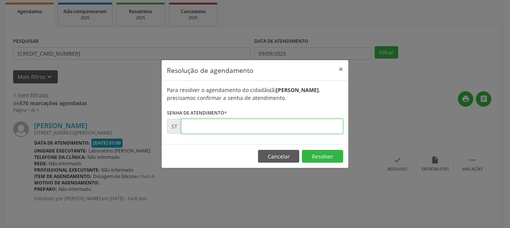
click at [296, 127] on input "text" at bounding box center [262, 126] width 162 height 15
type input "00020757"
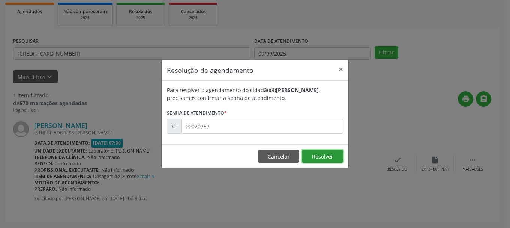
click at [330, 155] on button "Resolver" at bounding box center [322, 156] width 41 height 13
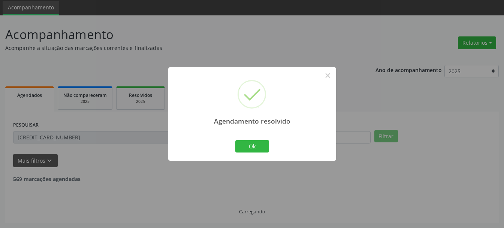
scroll to position [2, 0]
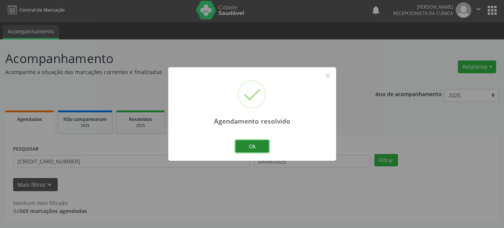
click at [265, 147] on button "Ok" at bounding box center [253, 146] width 34 height 13
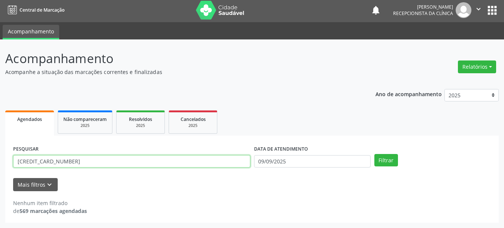
click at [119, 159] on input "[CREDIT_CARD_NUMBER]" at bounding box center [131, 161] width 237 height 13
drag, startPoint x: 121, startPoint y: 160, endPoint x: 0, endPoint y: 159, distance: 120.8
click at [0, 159] on div "Acompanhamento Acompanhe a situação das marcações correntes e finalizadas Relat…" at bounding box center [252, 133] width 504 height 188
type input "707404026265070"
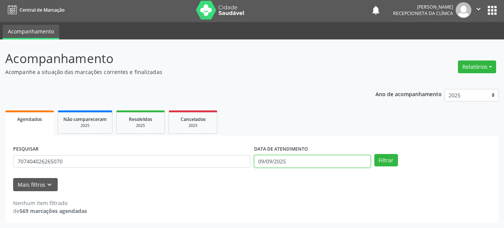
click at [289, 160] on input "09/09/2025" at bounding box center [312, 161] width 117 height 13
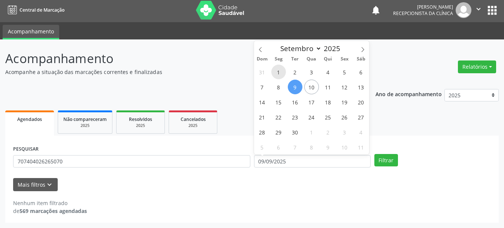
click at [280, 74] on span "1" at bounding box center [279, 72] width 15 height 15
type input "[DATE]"
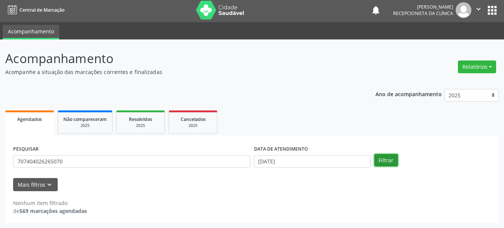
click at [381, 159] on button "Filtrar" at bounding box center [387, 160] width 24 height 13
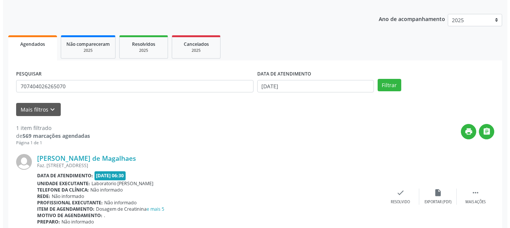
scroll to position [110, 0]
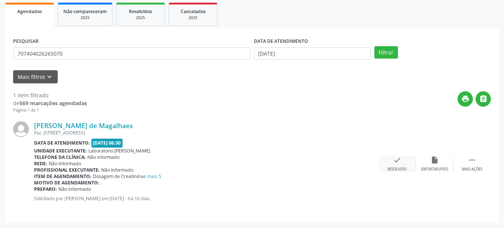
click at [399, 161] on icon "check" at bounding box center [397, 160] width 8 height 8
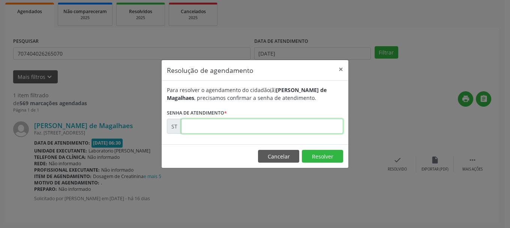
click at [239, 125] on input "text" at bounding box center [262, 126] width 162 height 15
type input "00017435"
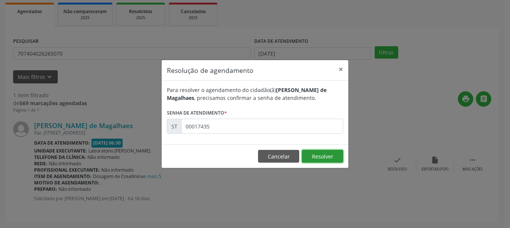
click at [329, 156] on button "Resolver" at bounding box center [322, 156] width 41 height 13
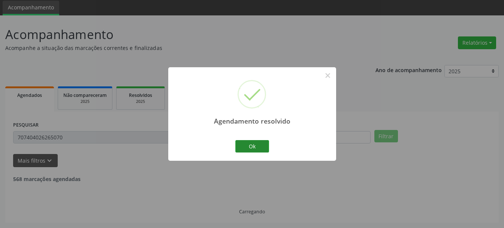
scroll to position [2, 0]
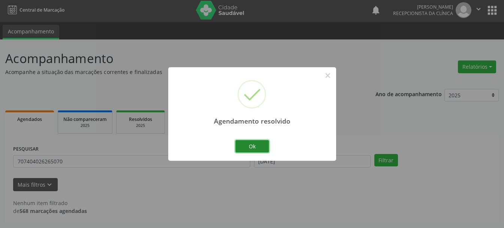
click at [240, 146] on button "Ok" at bounding box center [253, 146] width 34 height 13
